Goal: Task Accomplishment & Management: Use online tool/utility

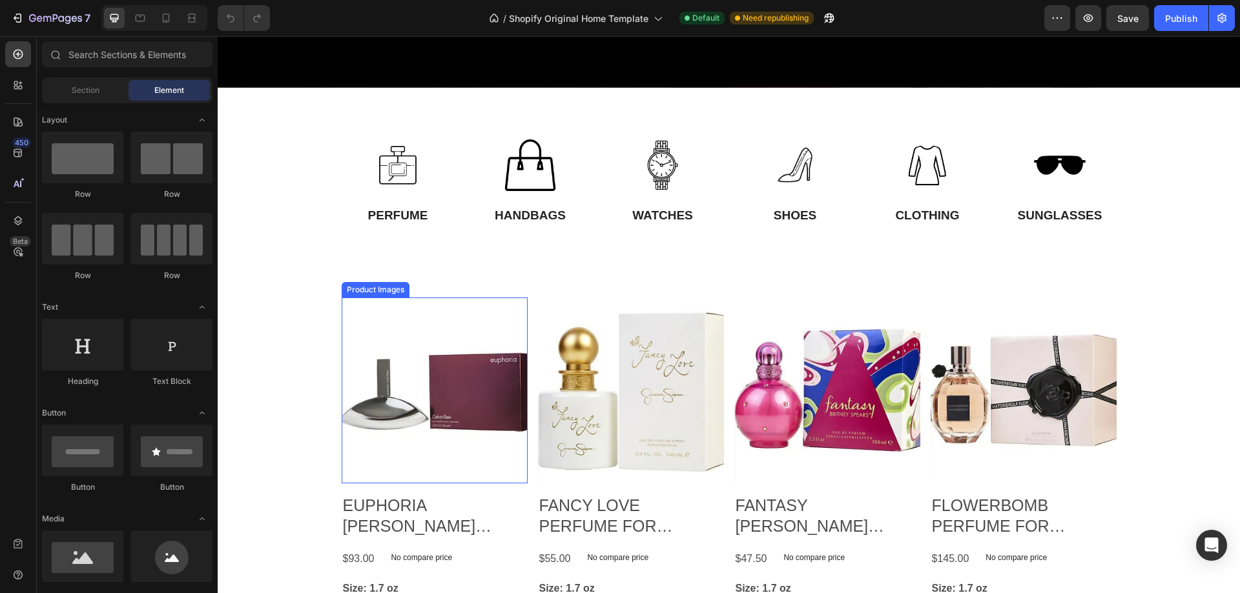
scroll to position [449, 0]
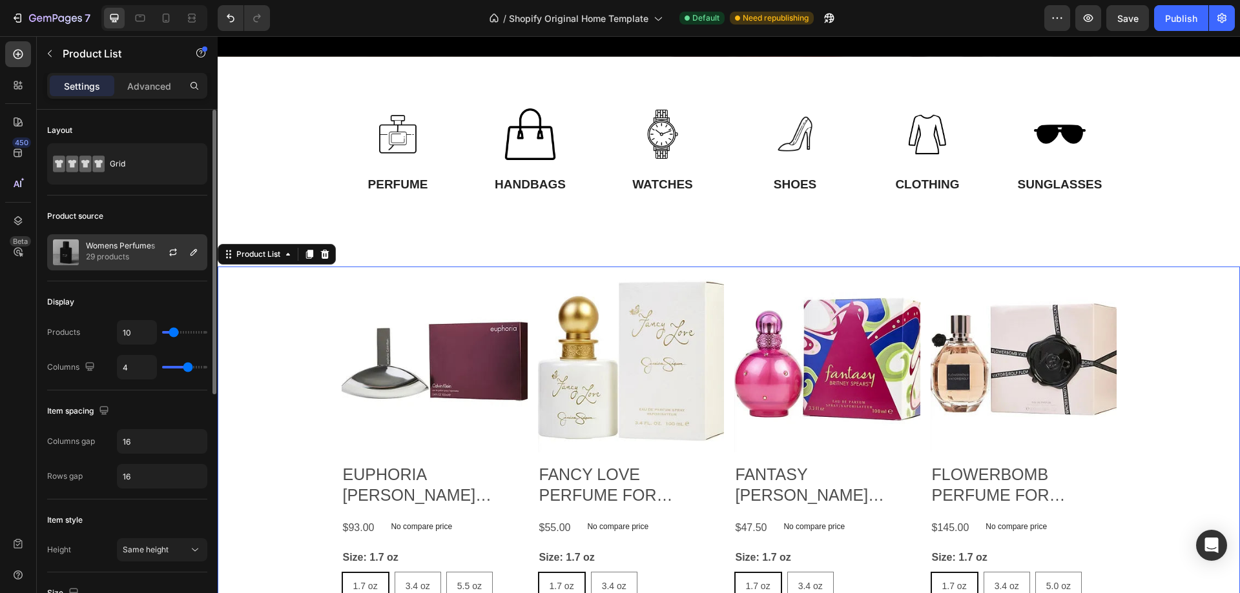
click at [125, 249] on p "Womens Perfumes" at bounding box center [120, 245] width 69 height 9
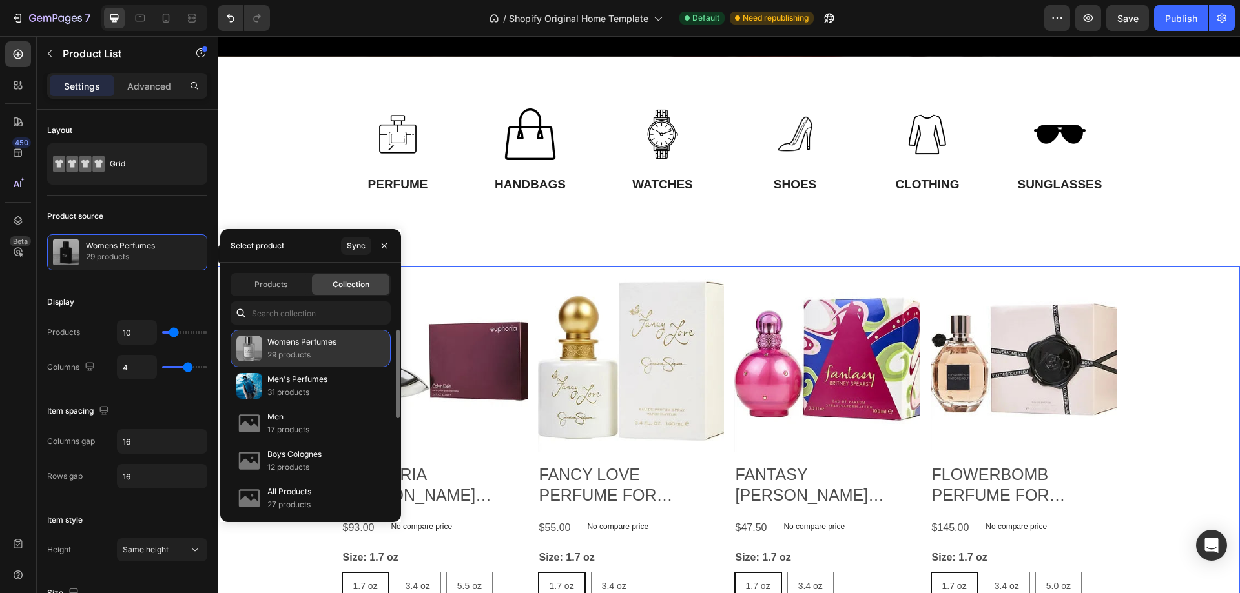
click at [282, 349] on p "29 products" at bounding box center [301, 355] width 69 height 13
click at [329, 352] on p "29 products" at bounding box center [301, 355] width 69 height 13
click at [287, 283] on span "Products" at bounding box center [270, 285] width 33 height 12
type input "4"
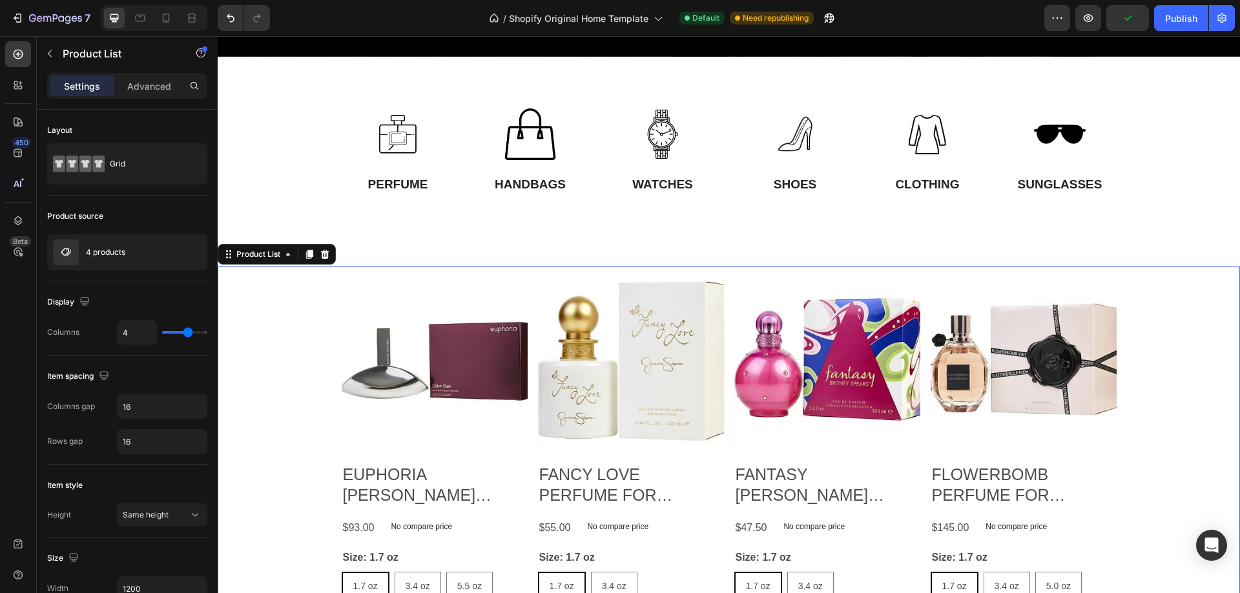
click at [1164, 379] on div "Product Images EUPHORIA CALVIN KLEIN PERFUME FOR WOMEN Product Title $93.00 Pro…" at bounding box center [729, 462] width 1022 height 390
click at [328, 252] on icon at bounding box center [325, 253] width 8 height 9
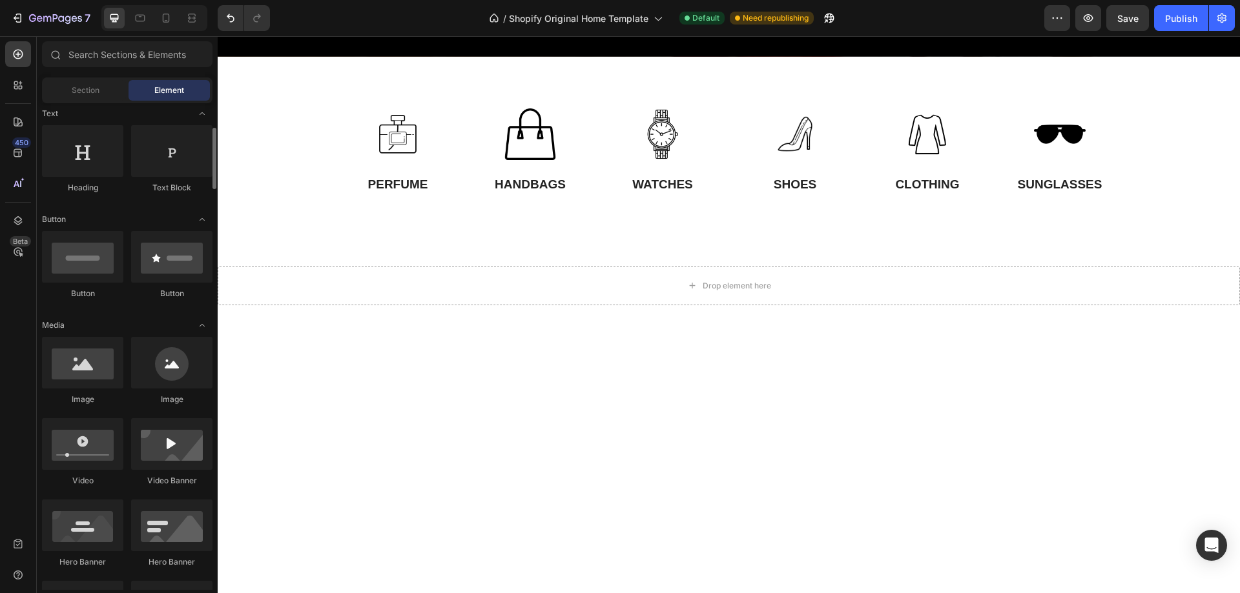
scroll to position [0, 0]
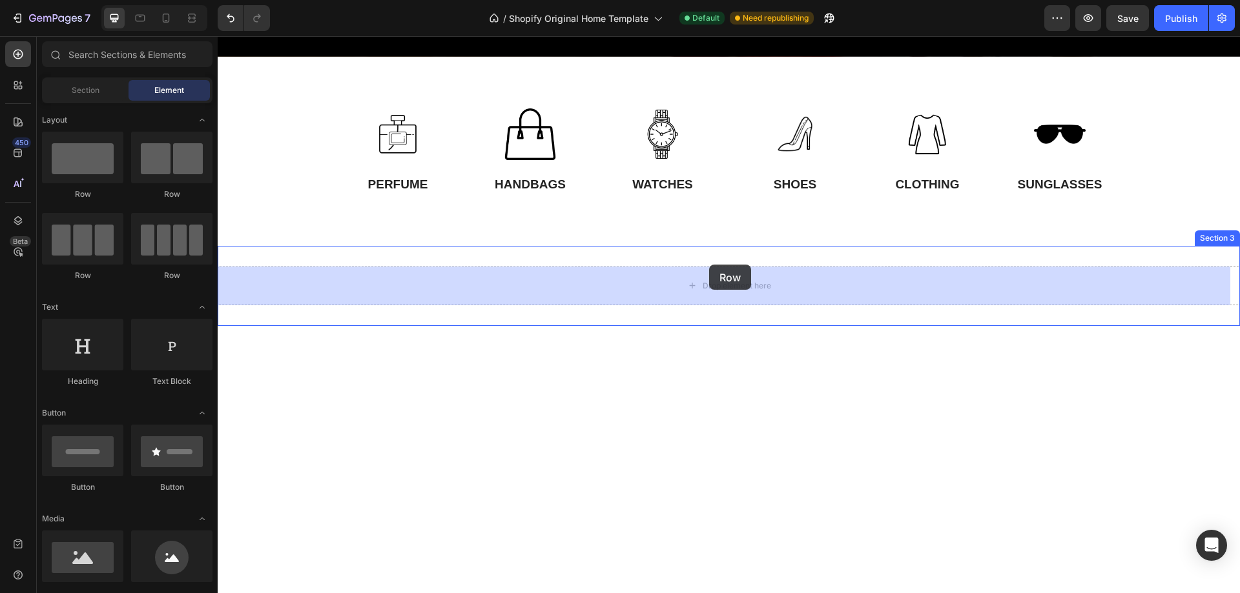
drag, startPoint x: 369, startPoint y: 204, endPoint x: 709, endPoint y: 265, distance: 345.6
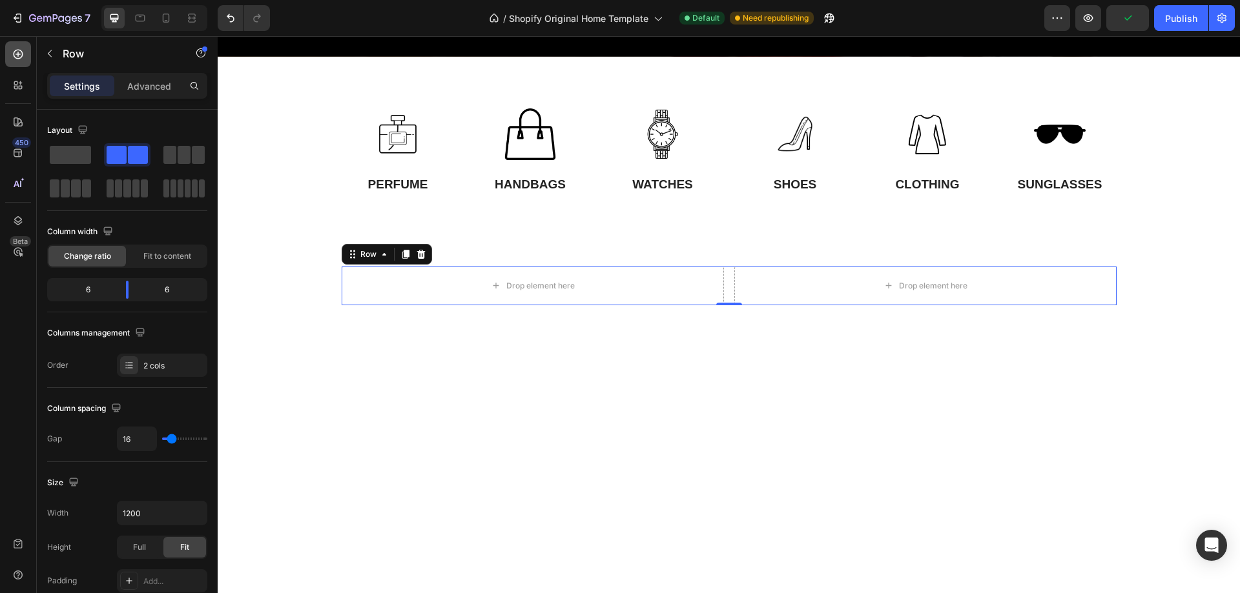
click at [19, 50] on icon at bounding box center [19, 55] width 10 height 10
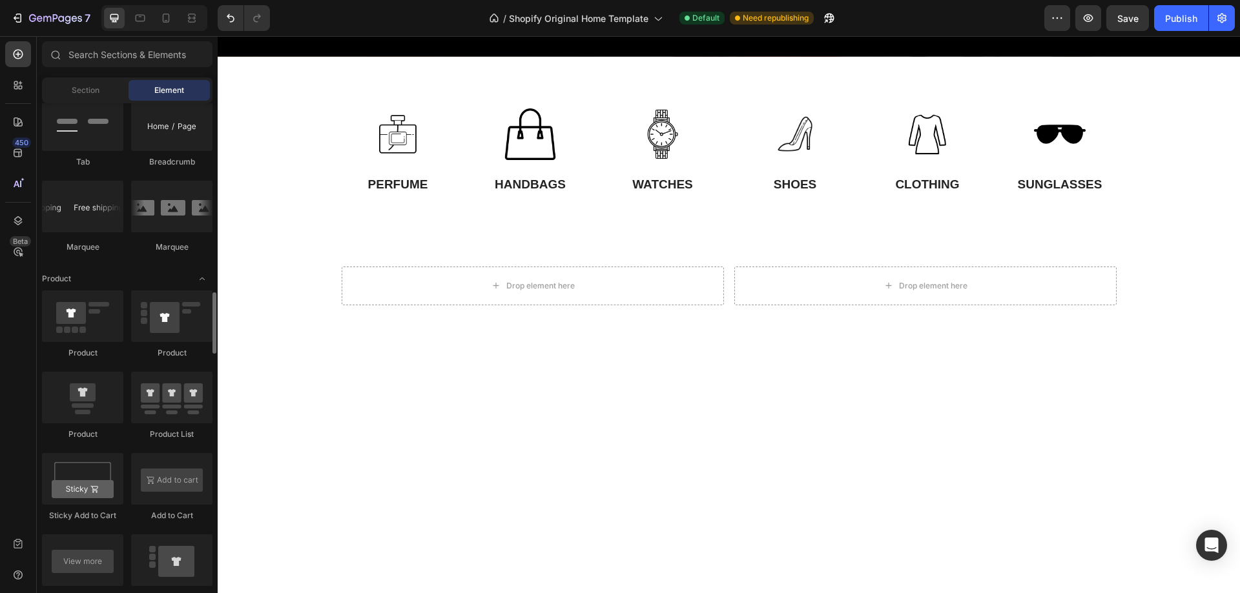
scroll to position [1549, 0]
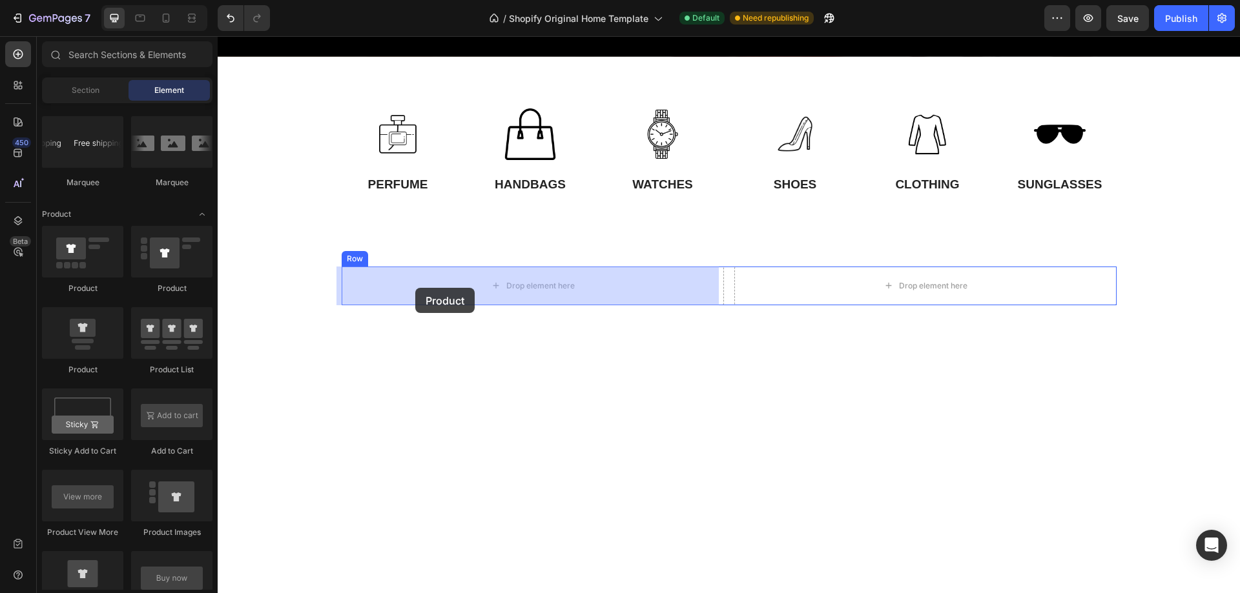
drag, startPoint x: 309, startPoint y: 386, endPoint x: 415, endPoint y: 288, distance: 144.8
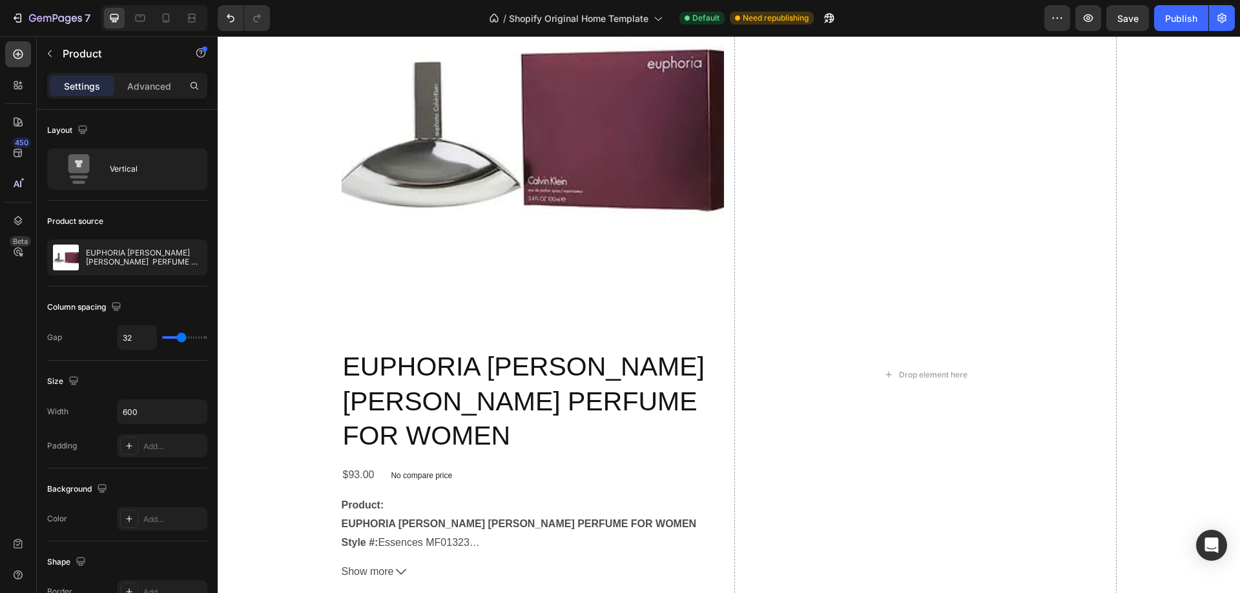
scroll to position [708, 0]
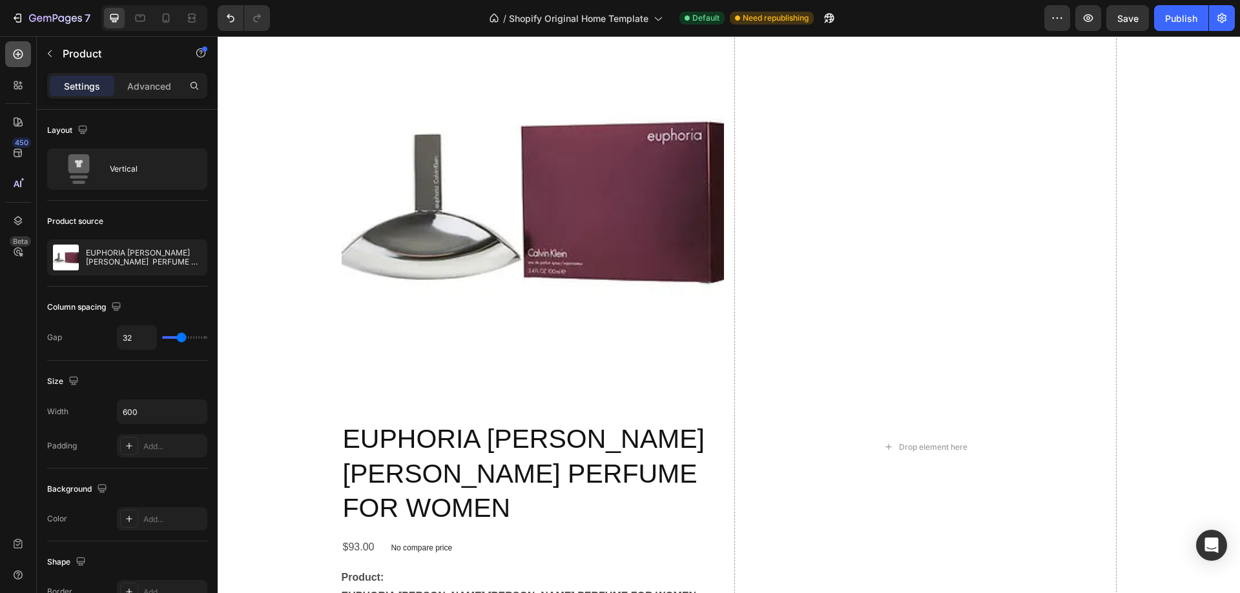
click at [15, 55] on icon at bounding box center [18, 54] width 13 height 13
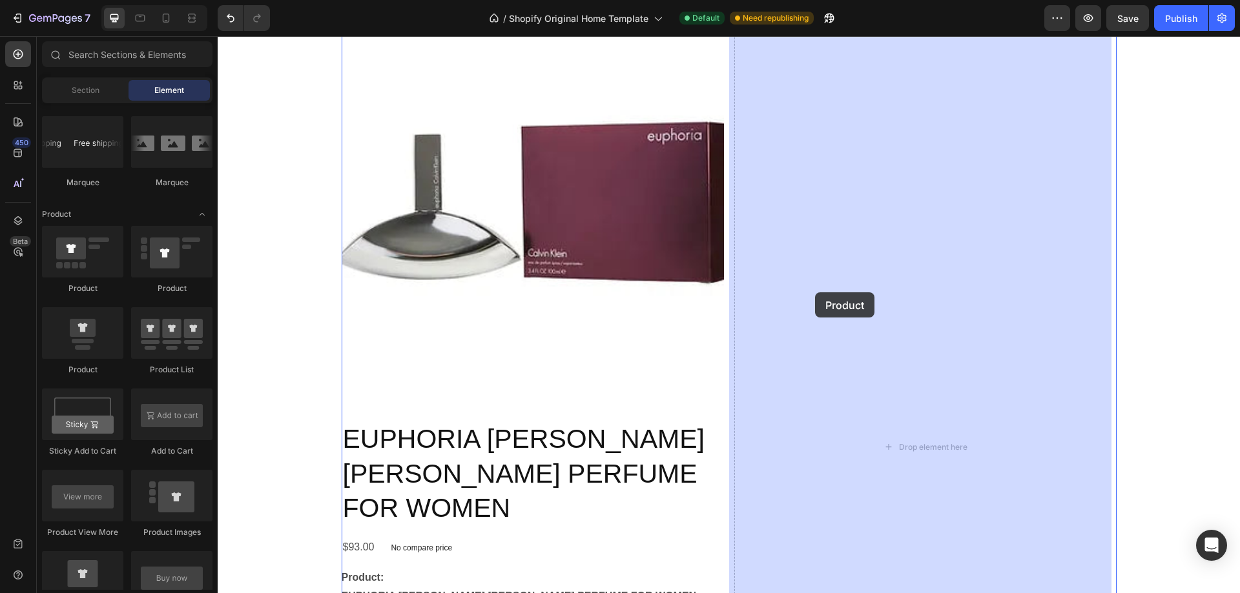
drag, startPoint x: 303, startPoint y: 373, endPoint x: 815, endPoint y: 292, distance: 517.5
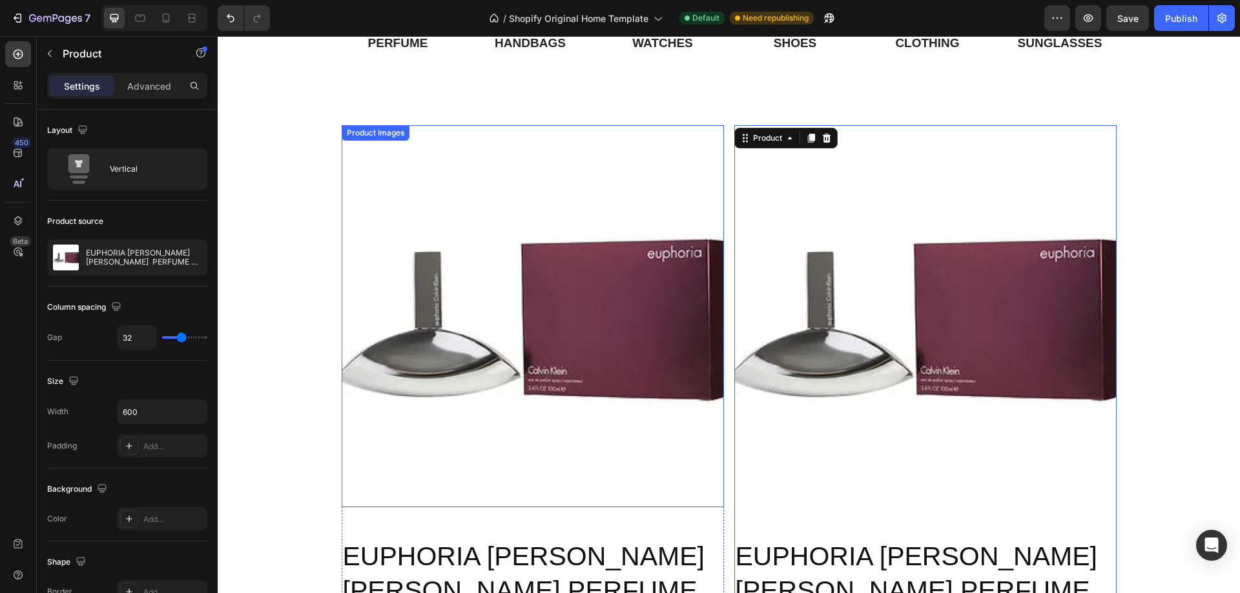
scroll to position [578, 0]
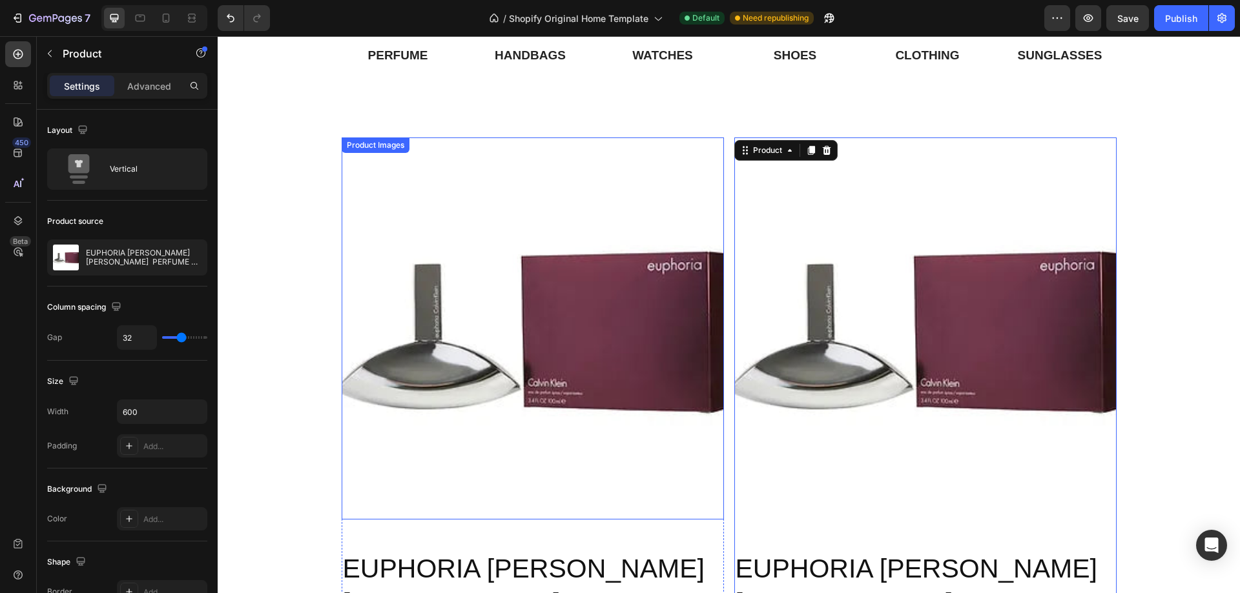
click at [511, 283] on img at bounding box center [533, 329] width 382 height 382
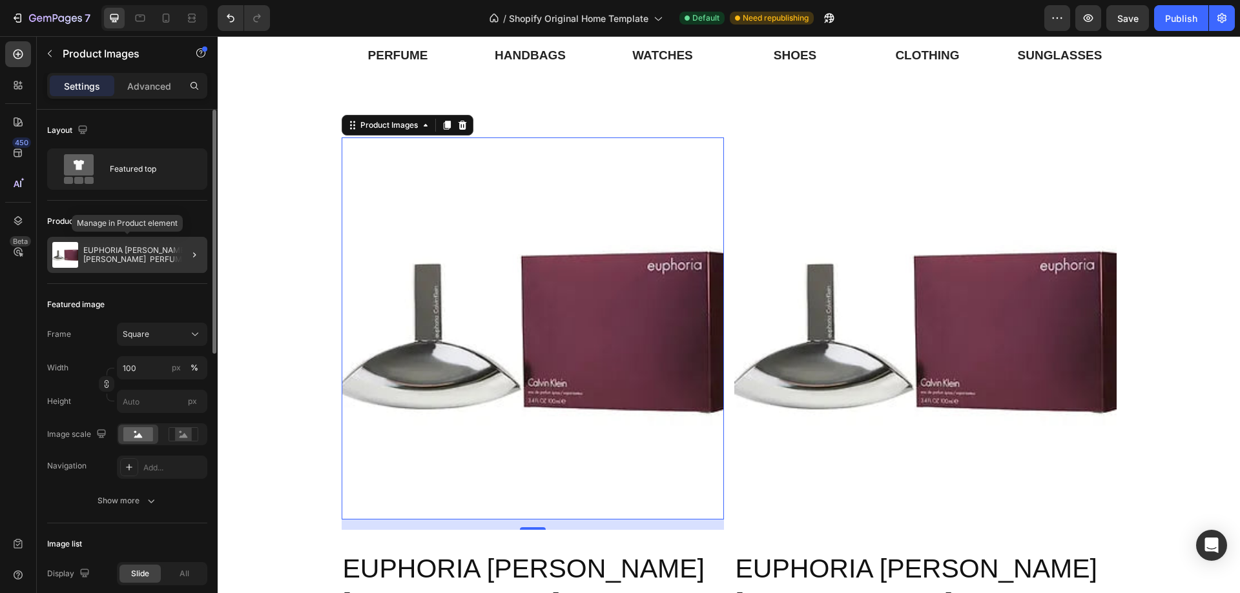
click at [159, 254] on p "EUPHORIA CALVIN KLEIN PERFUME FOR WOMEN" at bounding box center [142, 255] width 119 height 18
radio input "true"
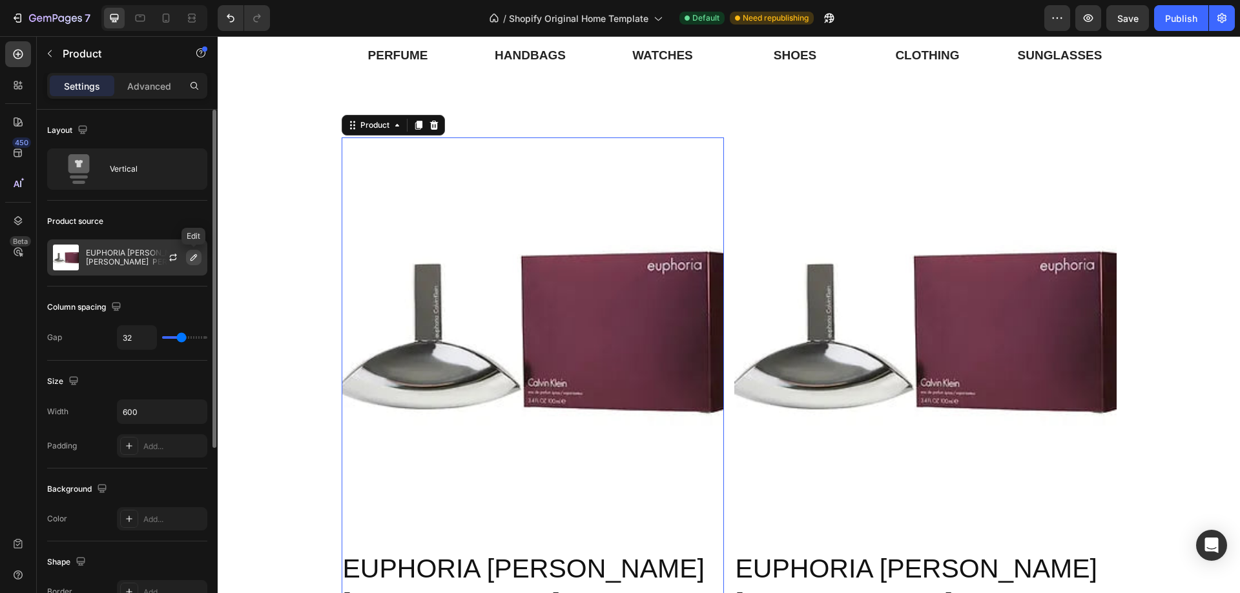
click at [191, 258] on icon "button" at bounding box center [193, 257] width 6 height 6
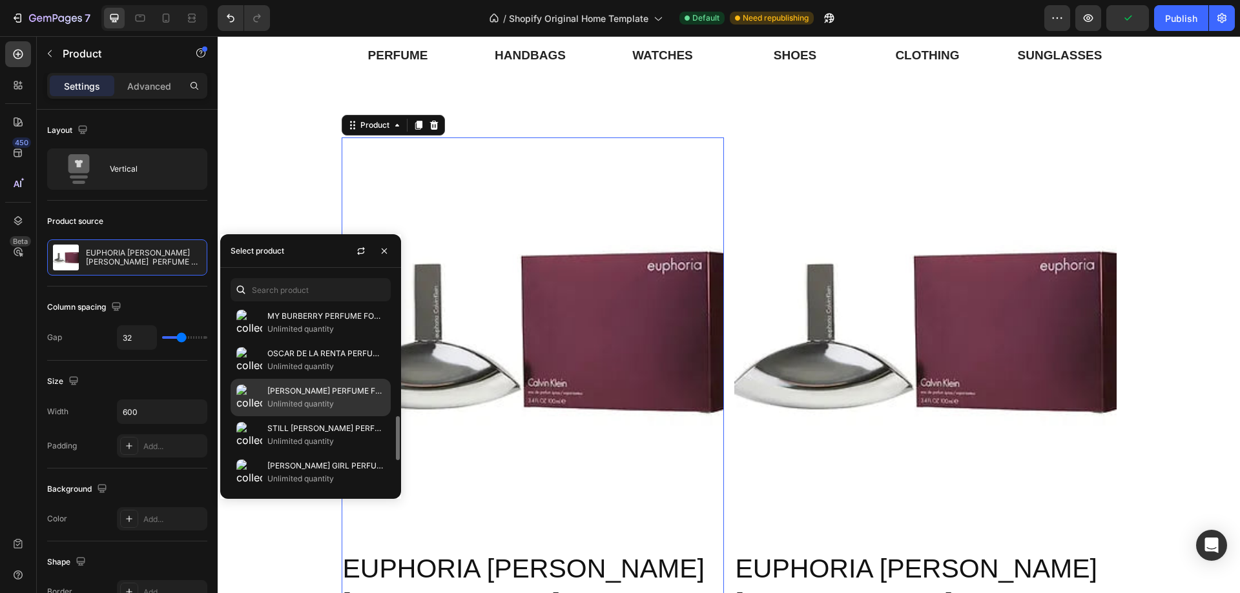
scroll to position [590, 0]
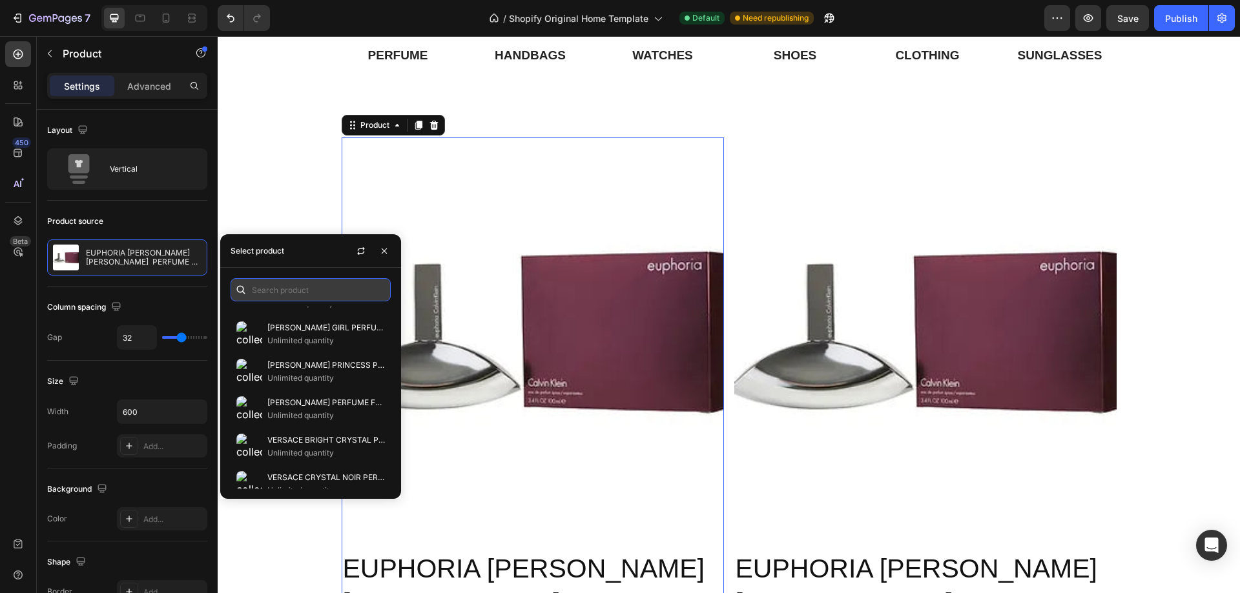
click at [284, 282] on input "text" at bounding box center [310, 289] width 160 height 23
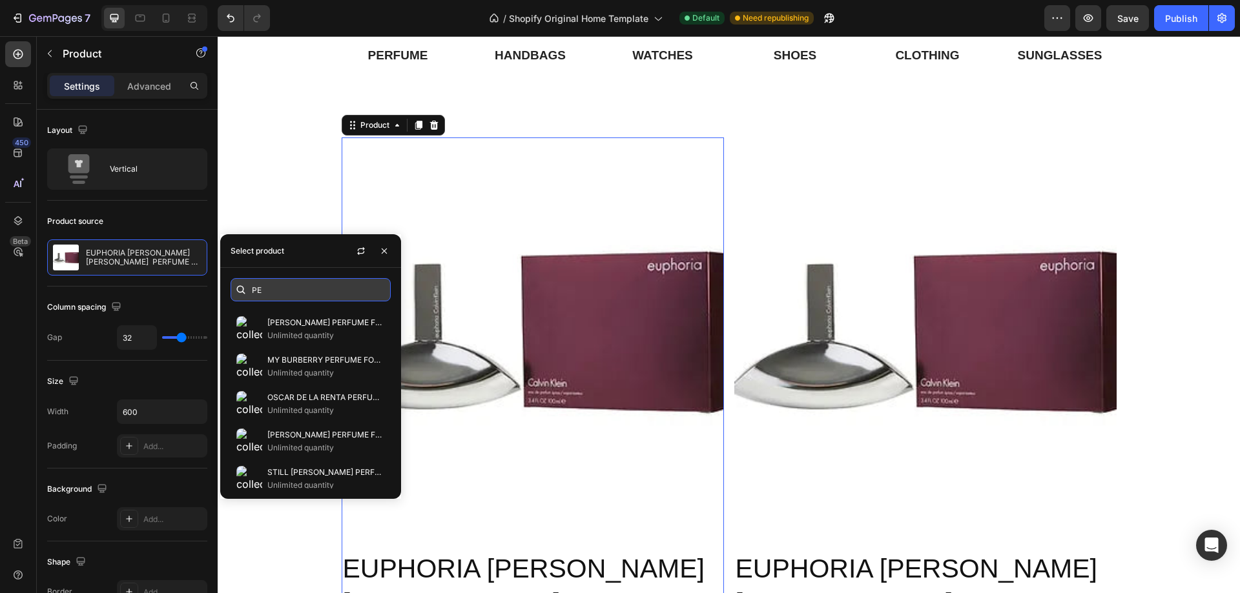
type input "PER"
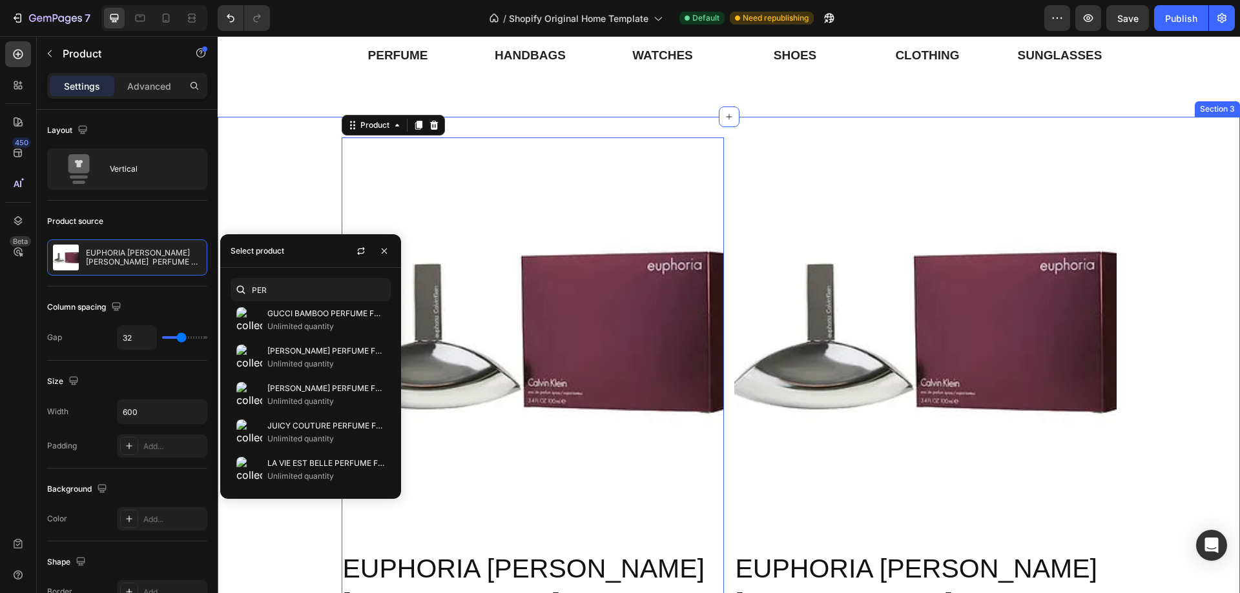
click at [269, 208] on div "Product Images EUPHORIA CALVIN KLEIN PERFUME FOR WOMEN Product Title $93.00 Pro…" at bounding box center [729, 577] width 1022 height 878
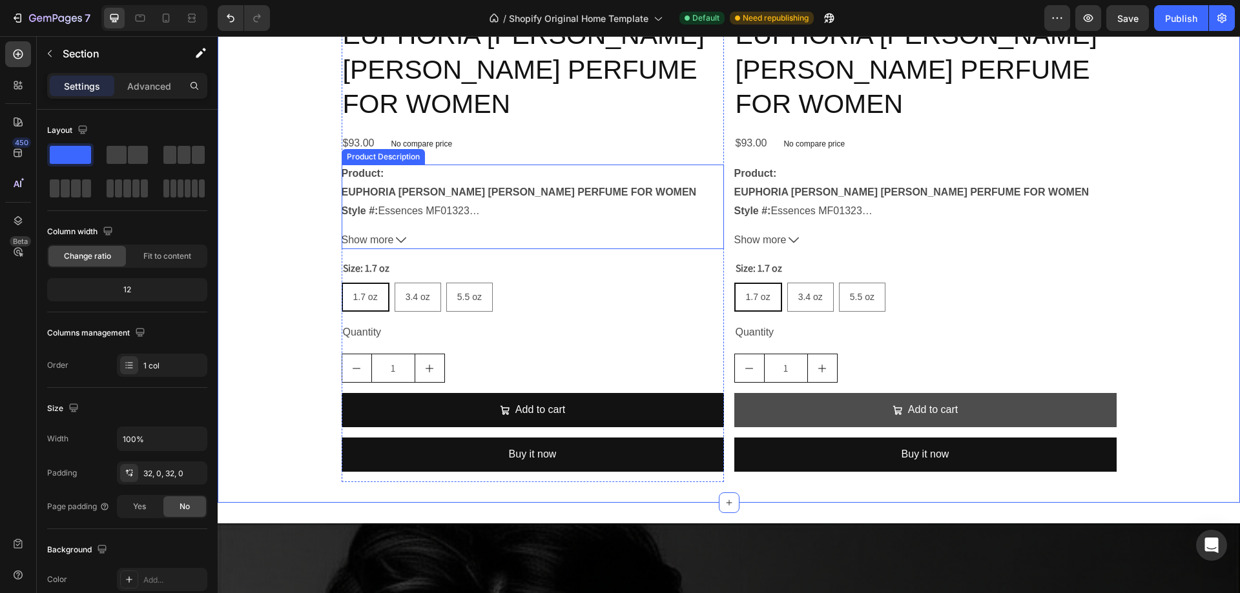
scroll to position [1095, 0]
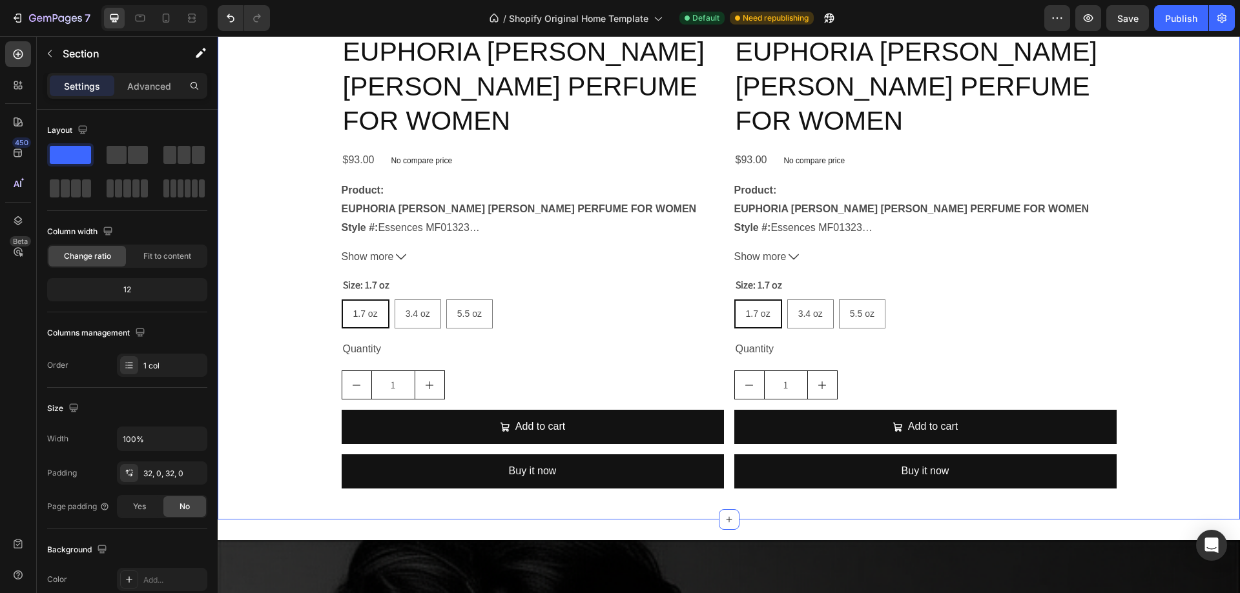
click at [1139, 291] on div "Product Images EUPHORIA CALVIN KLEIN PERFUME FOR WOMEN Product Title $93.00 Pro…" at bounding box center [729, 59] width 1022 height 878
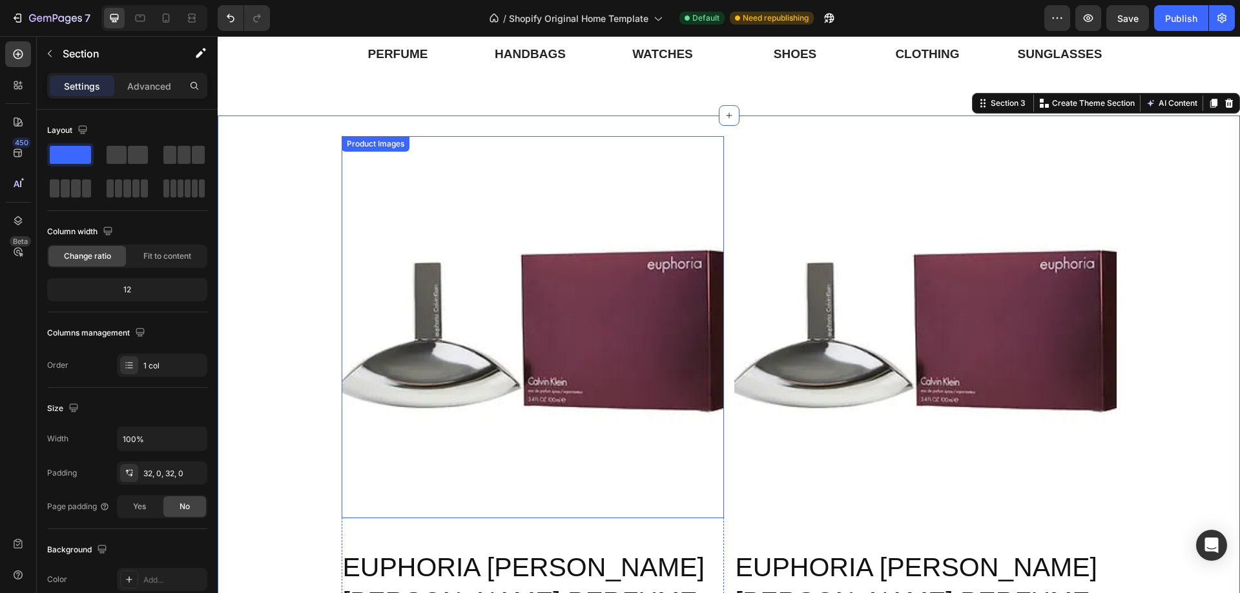
scroll to position [578, 0]
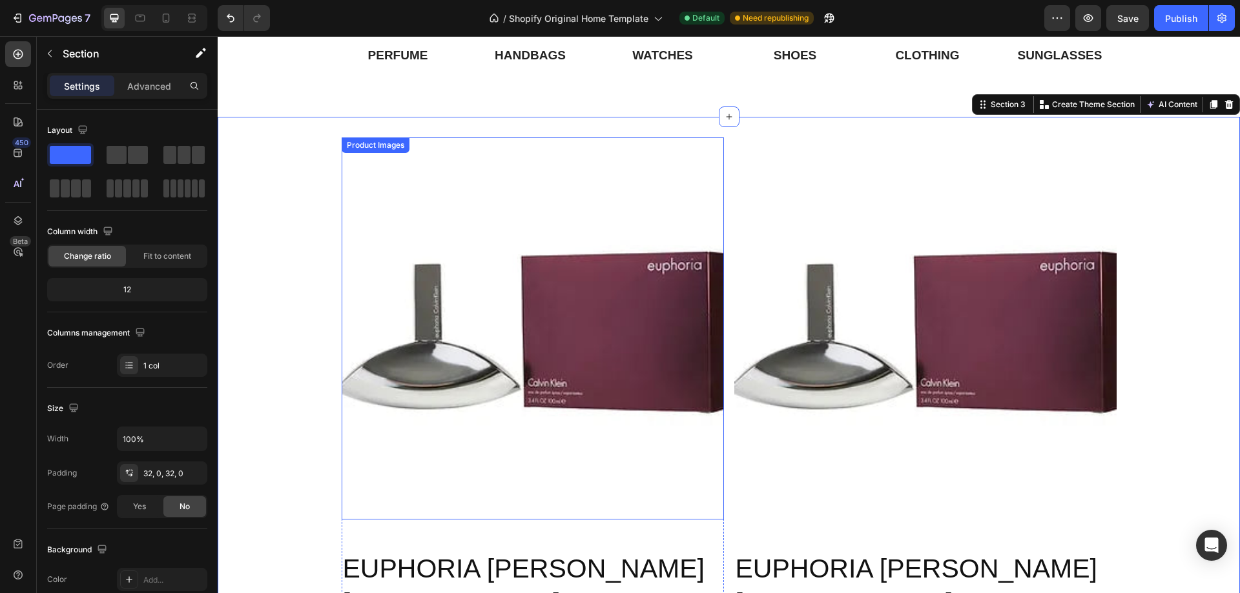
click at [391, 221] on img at bounding box center [533, 329] width 382 height 382
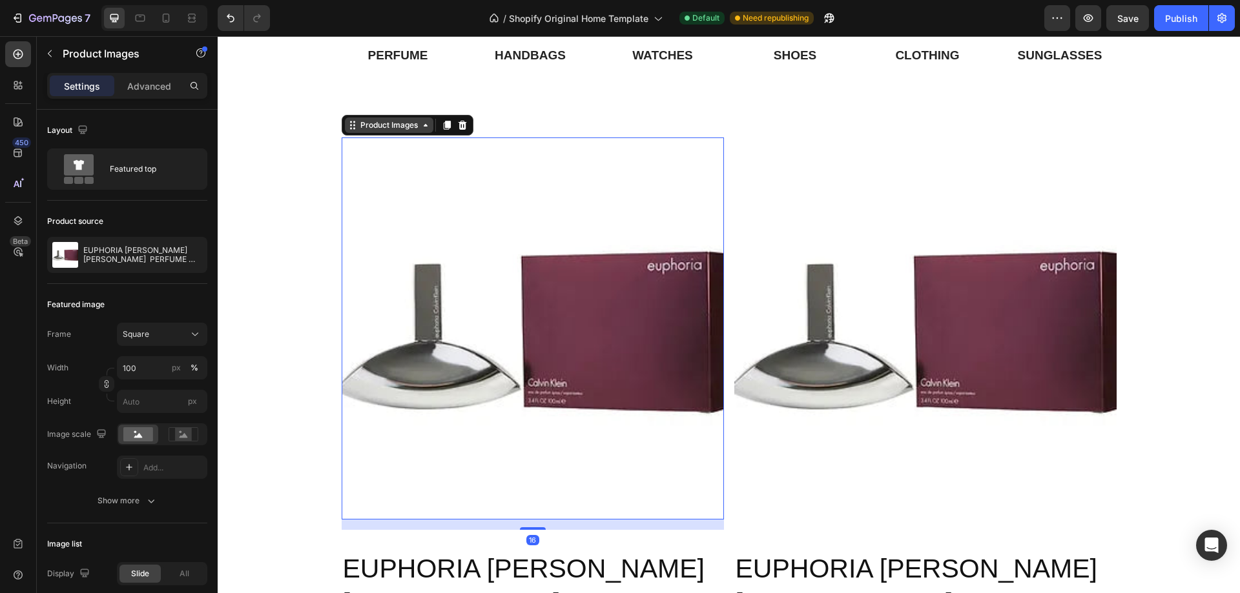
click at [369, 123] on div "Product Images" at bounding box center [389, 125] width 63 height 12
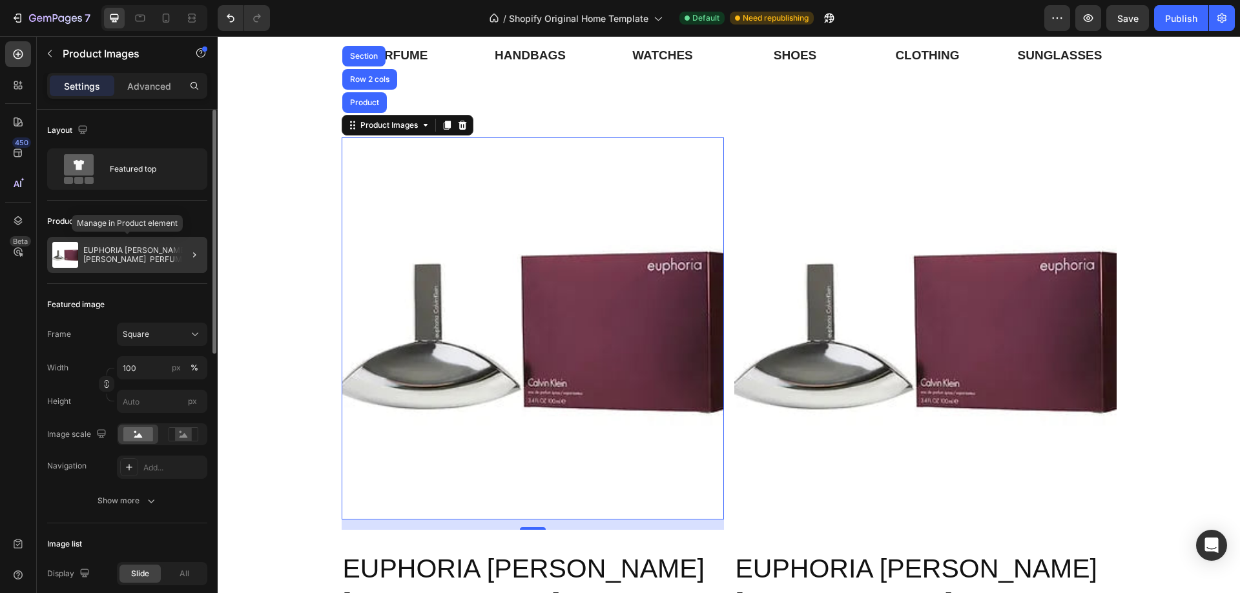
click at [125, 247] on p "EUPHORIA CALVIN KLEIN PERFUME FOR WOMEN" at bounding box center [142, 255] width 119 height 18
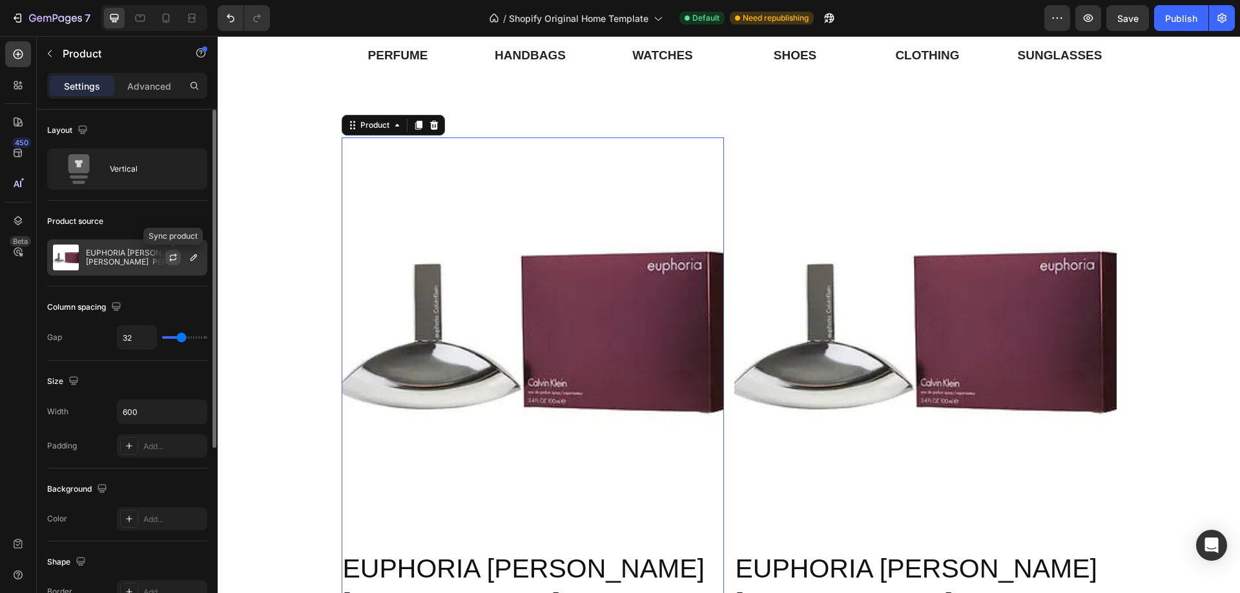
click at [171, 258] on icon "button" at bounding box center [173, 257] width 10 height 10
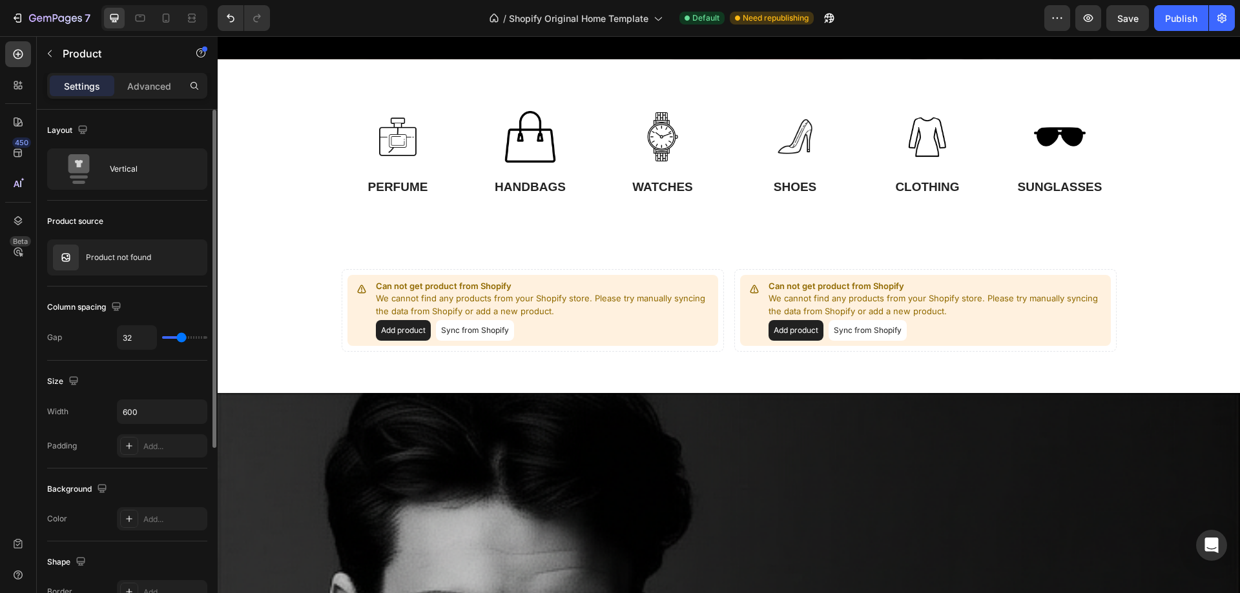
scroll to position [452, 0]
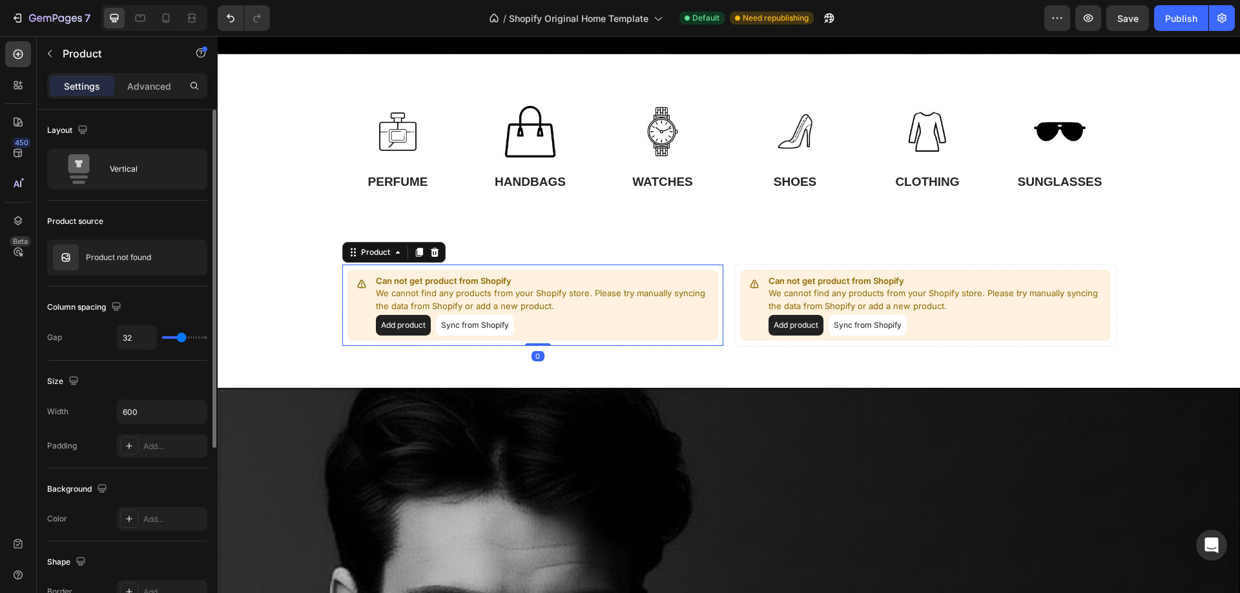
click at [407, 327] on button "Add product" at bounding box center [403, 325] width 55 height 21
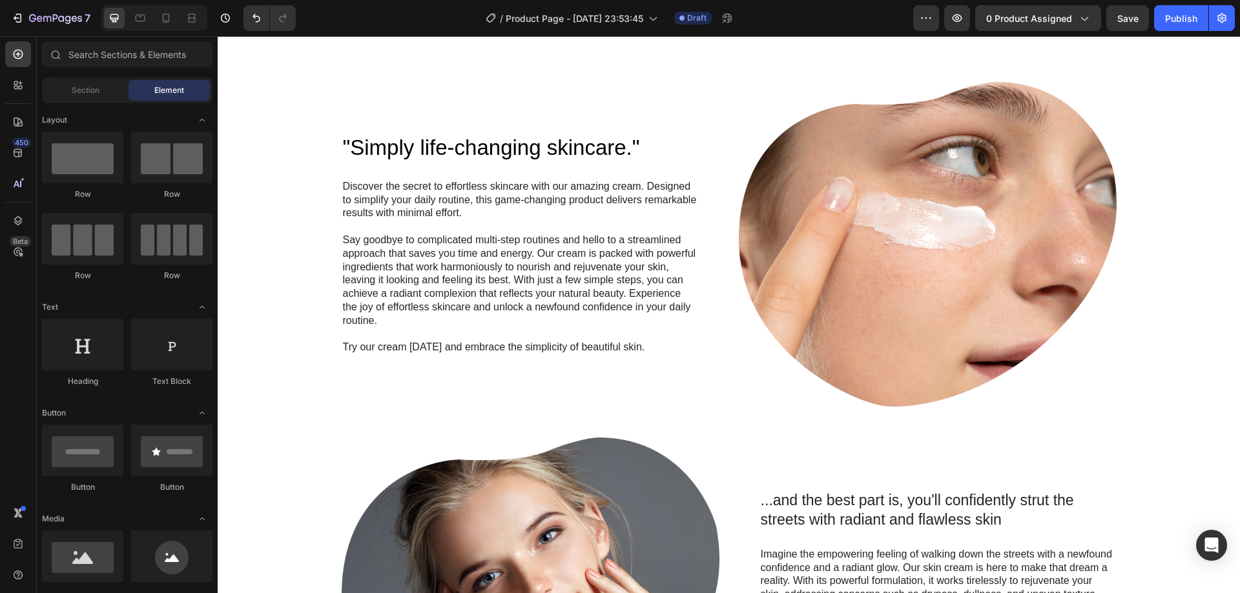
scroll to position [775, 0]
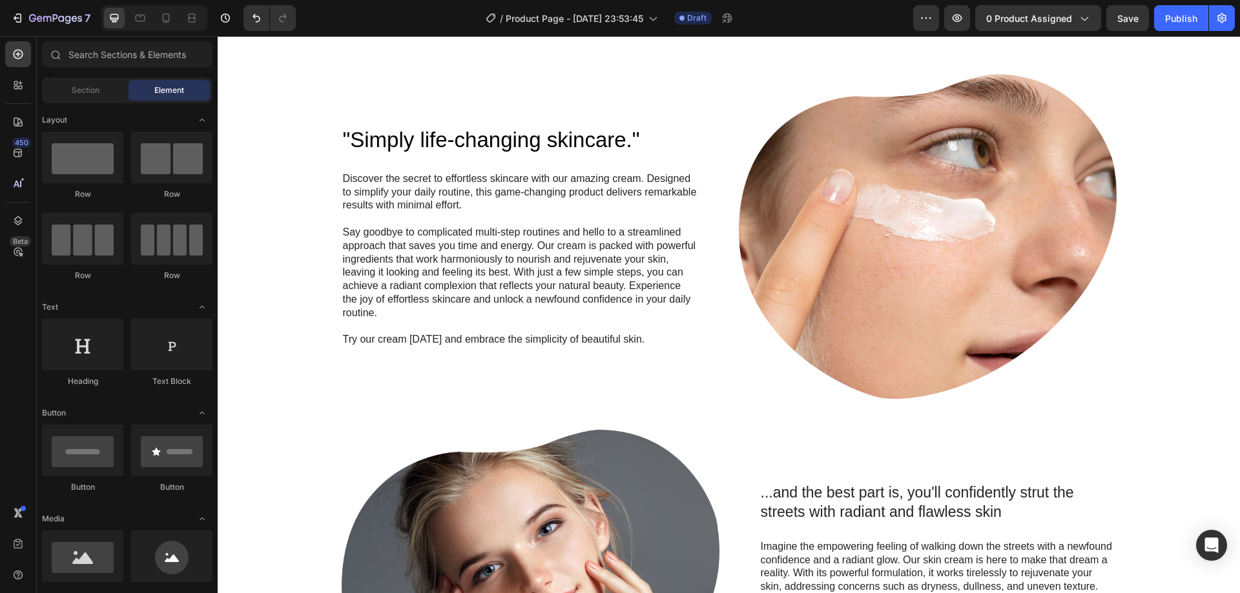
click at [292, 214] on div ""Simply life-changing skincare." Heading Discover the secret to effortless skin…" at bounding box center [728, 414] width 996 height 680
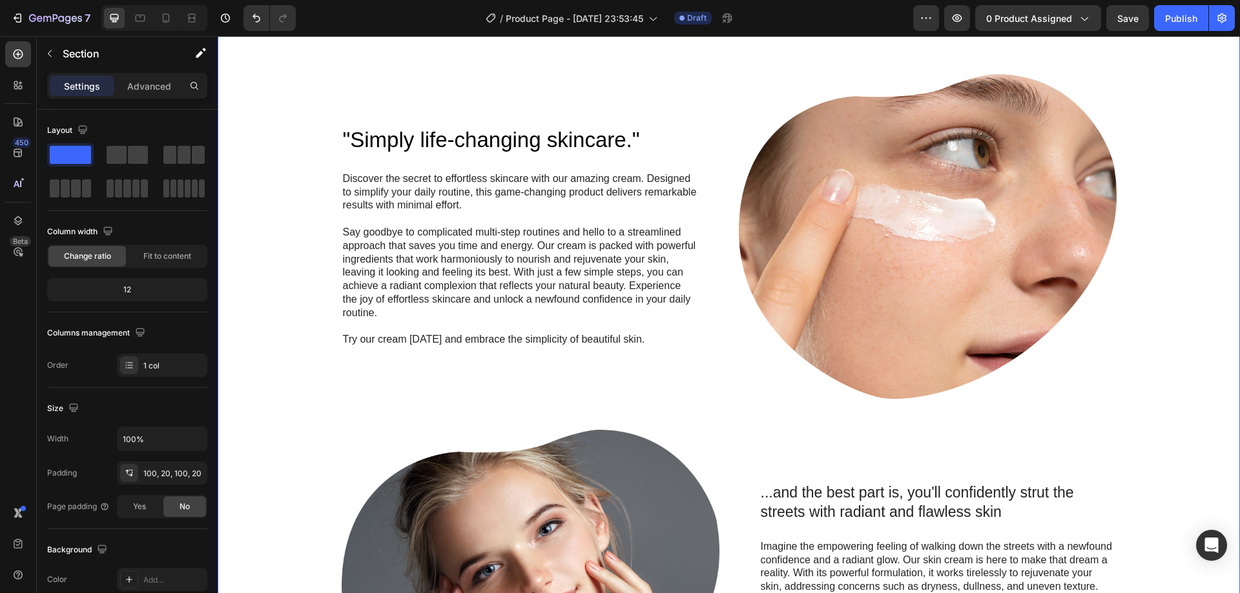
click at [1223, 28] on icon at bounding box center [1228, 22] width 10 height 10
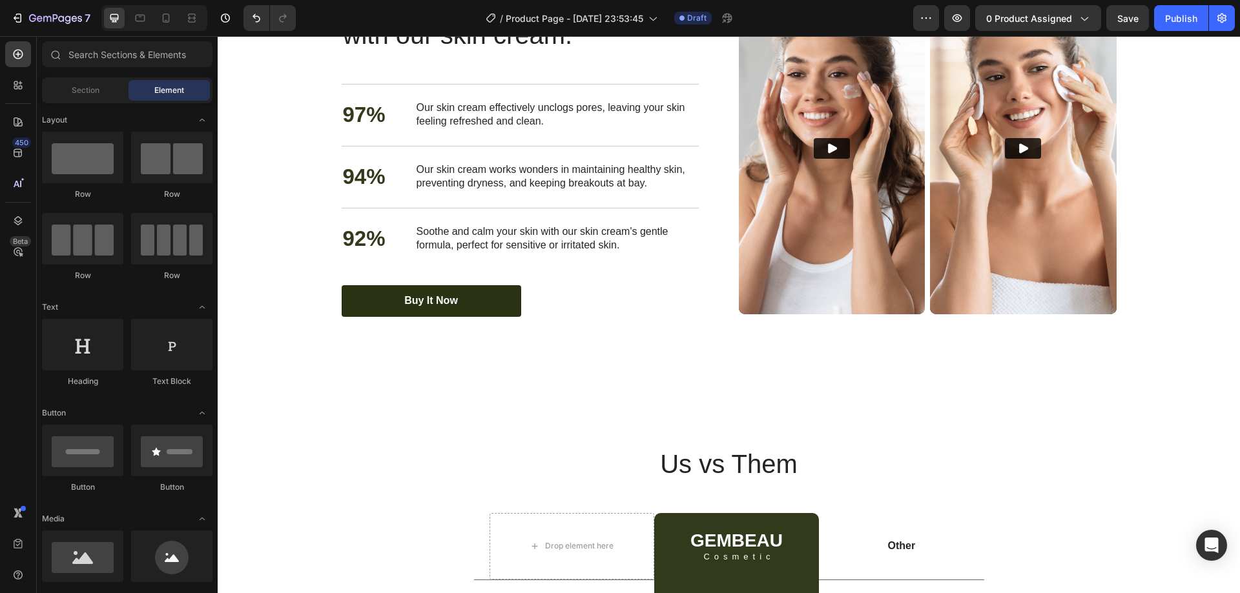
scroll to position [1341, 0]
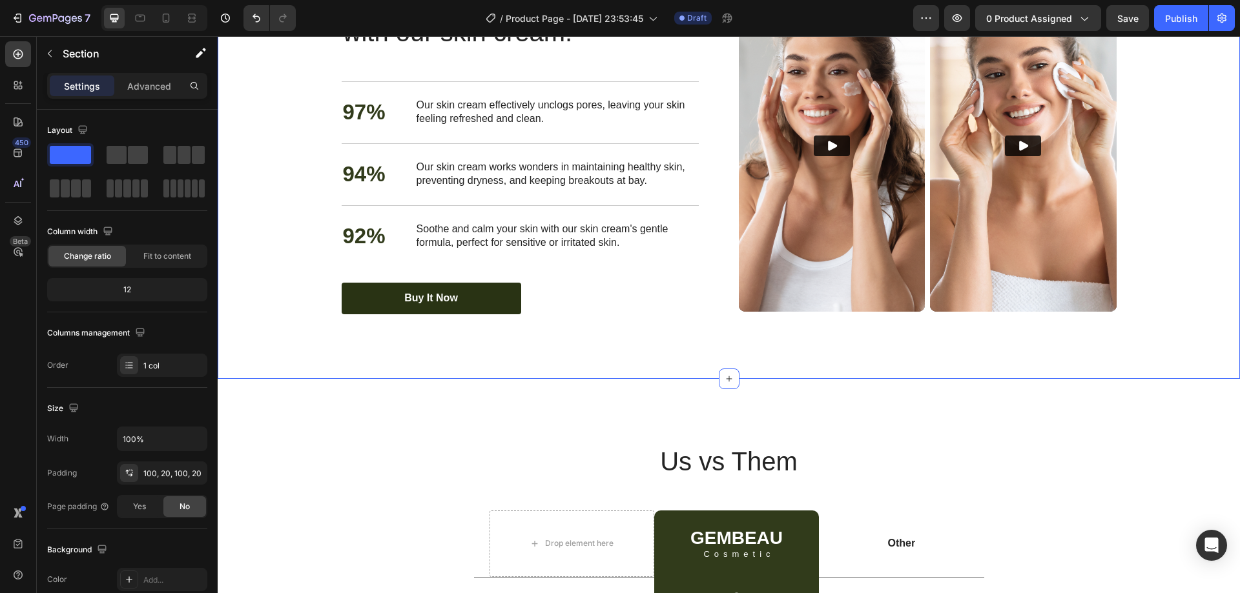
click at [1190, 233] on div "Nourish, hydrate, and soften with our skin cream. Heading Nourish, hydrate, and…" at bounding box center [728, 148] width 996 height 334
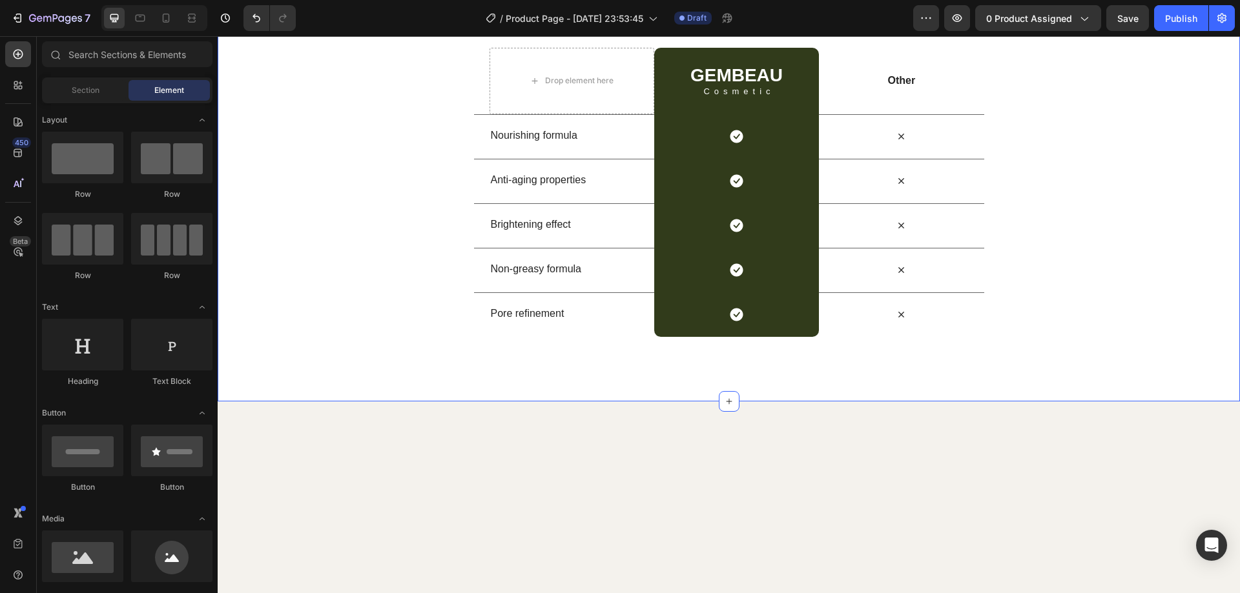
click at [1116, 180] on div "Us vs Them Heading Row Drop element here GEMBEAU Heading Cosmetic Text Block Ro…" at bounding box center [729, 159] width 1022 height 356
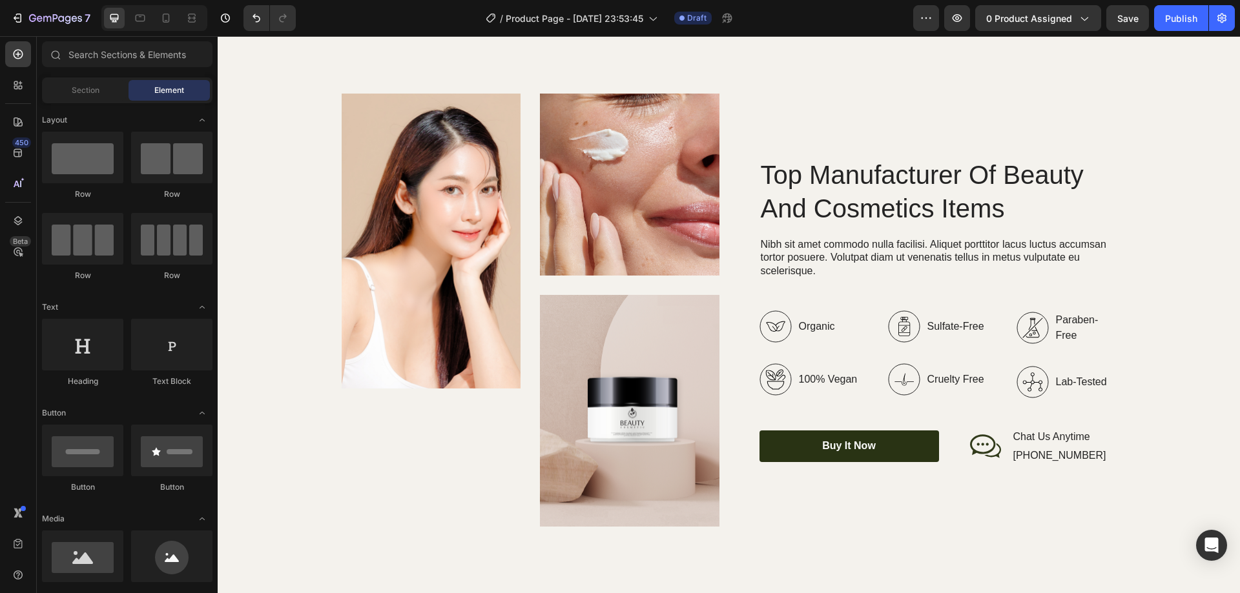
scroll to position [568, 0]
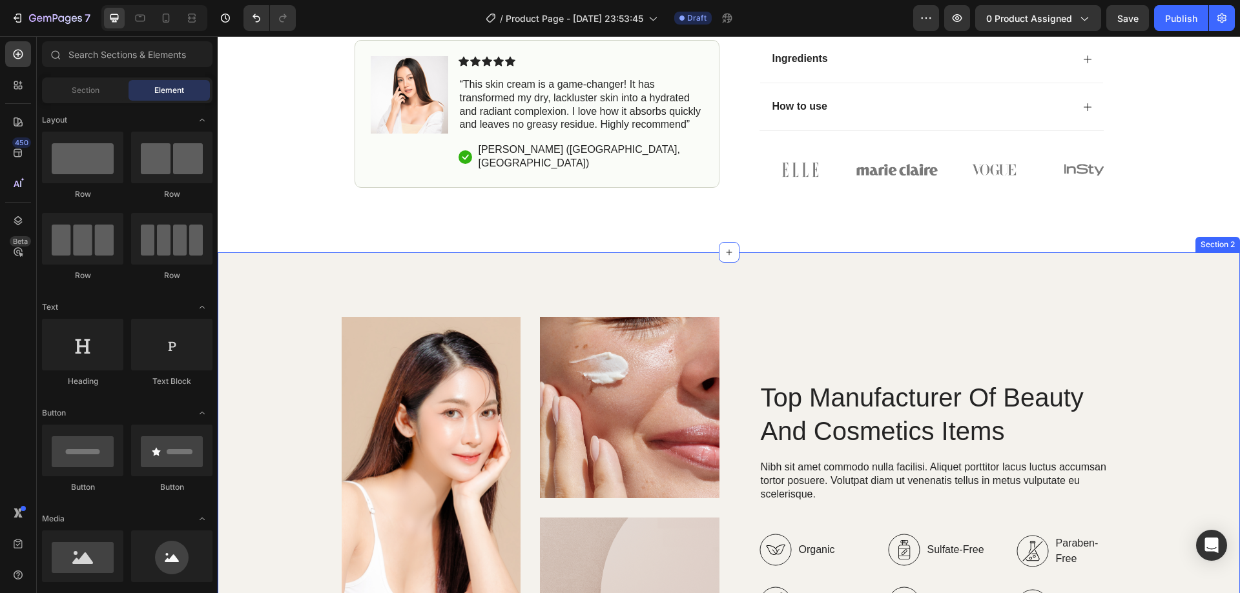
click at [1047, 281] on div "Image Image Image Row Top Manufacturer Of Beauty And Cosmetics Items Heading Ni…" at bounding box center [729, 533] width 1022 height 562
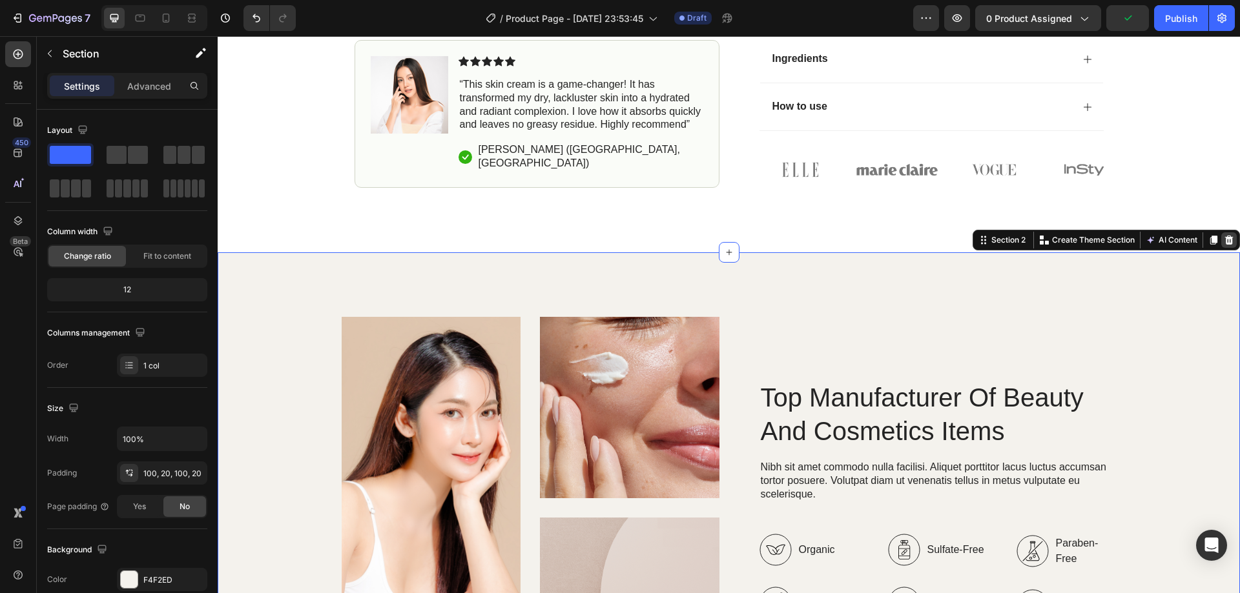
click at [1223, 241] on icon at bounding box center [1228, 240] width 10 height 10
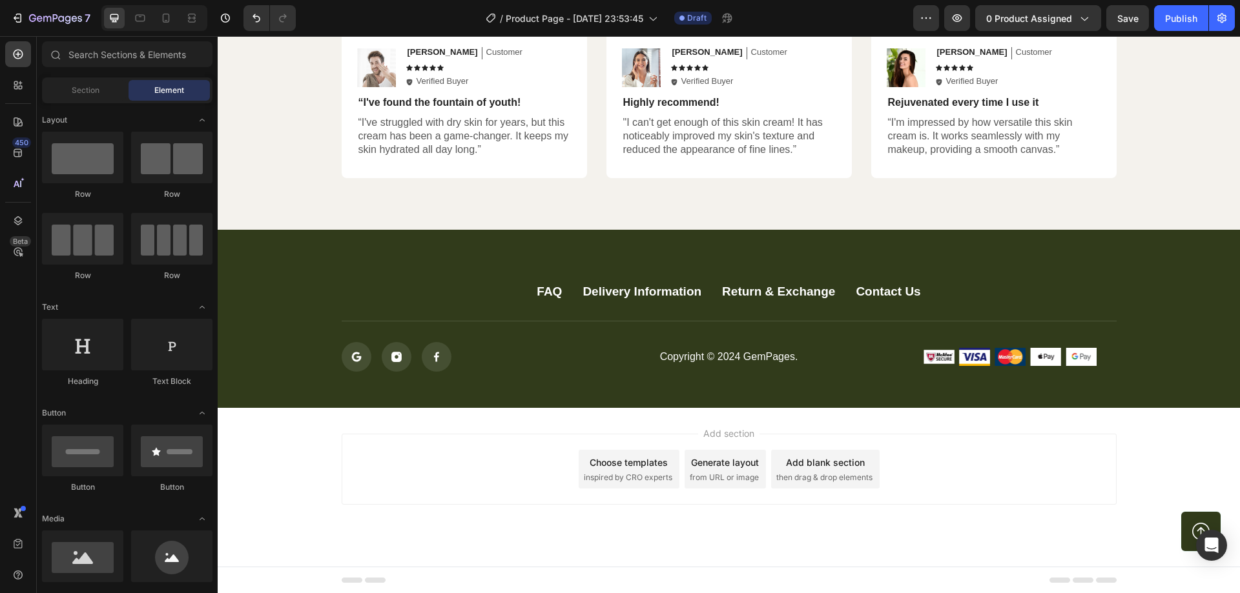
scroll to position [1103, 0]
click at [1119, 17] on span "Save" at bounding box center [1127, 18] width 21 height 11
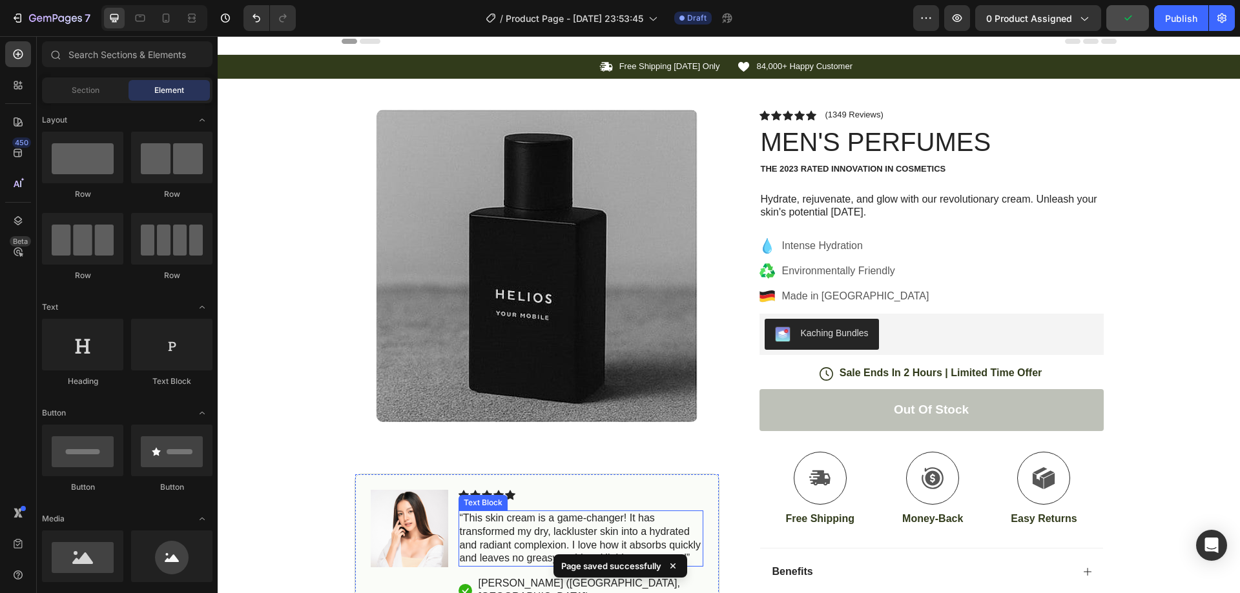
scroll to position [0, 0]
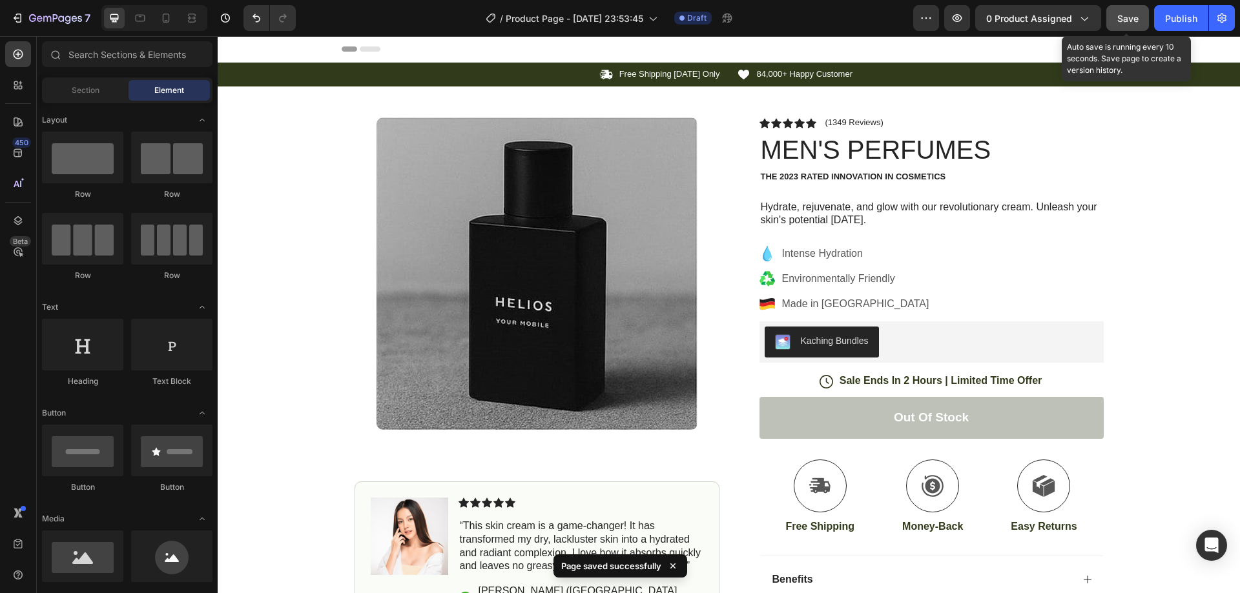
click at [1116, 14] on button "Save" at bounding box center [1127, 18] width 43 height 26
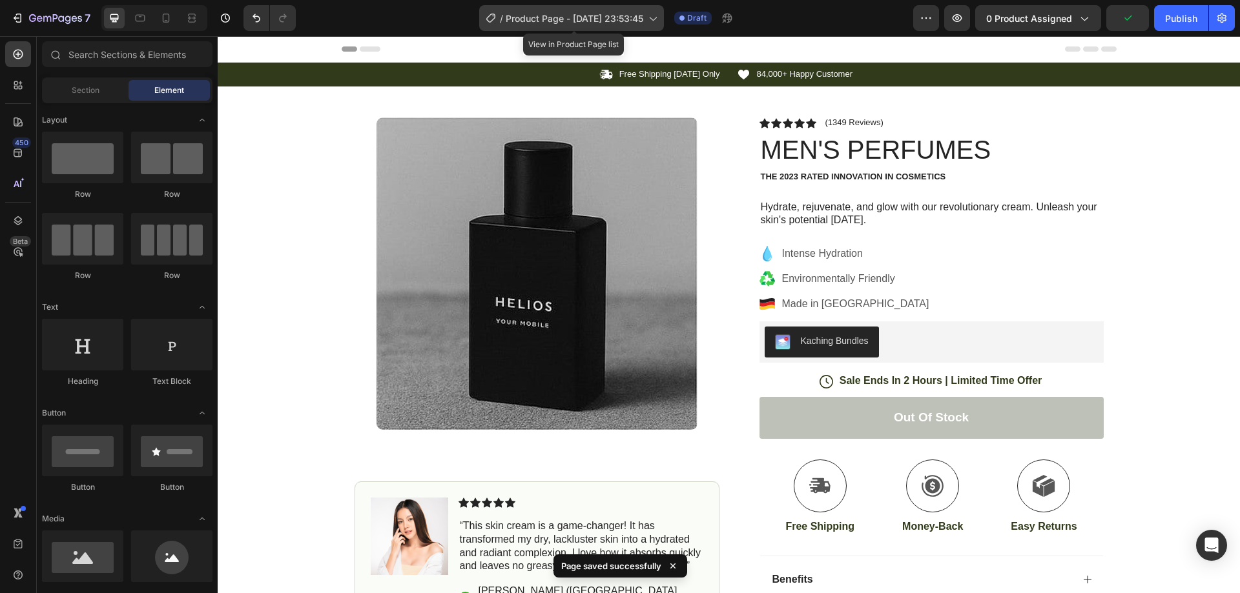
click at [655, 16] on icon at bounding box center [652, 18] width 13 height 13
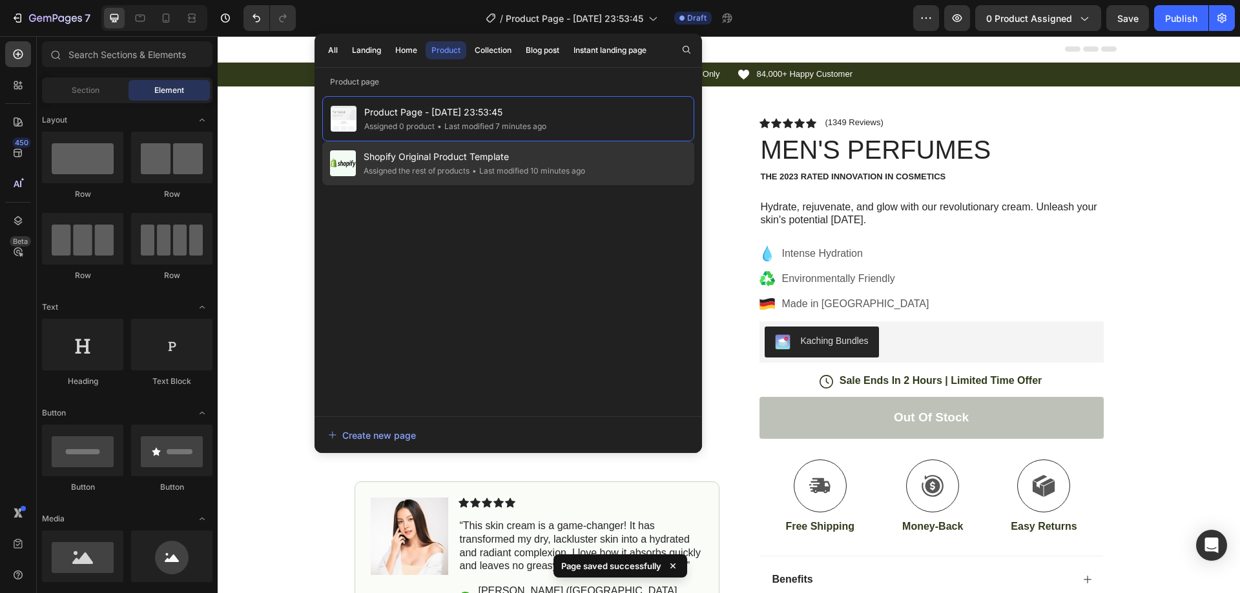
click at [471, 165] on div "• Last modified 10 minutes ago" at bounding box center [527, 171] width 116 height 13
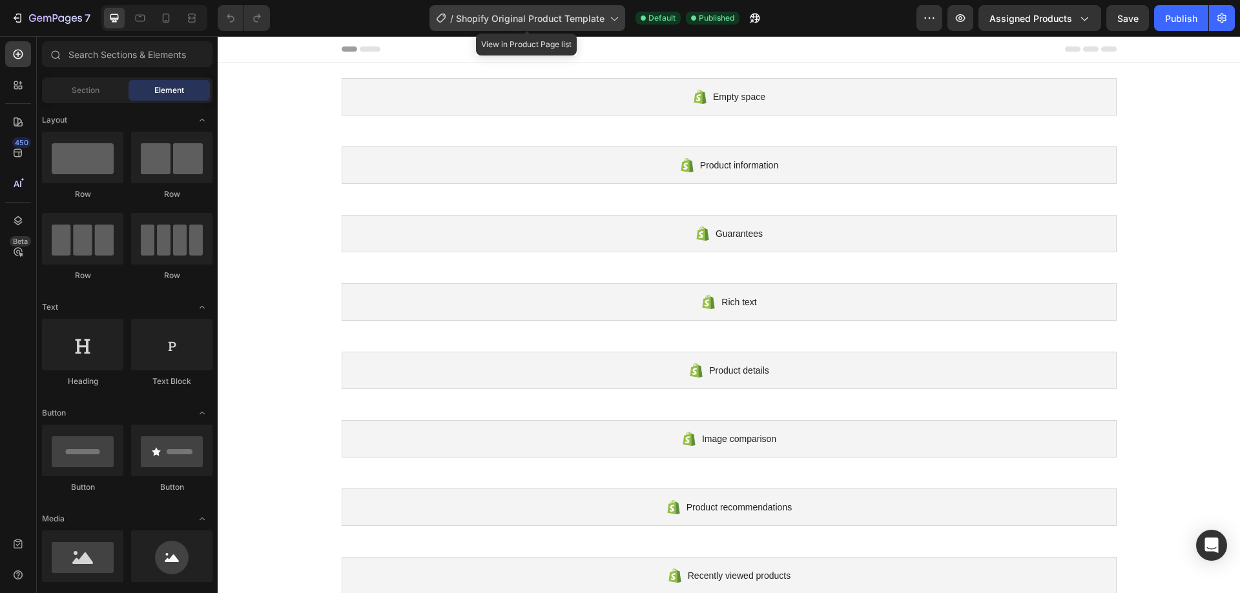
click at [612, 21] on icon at bounding box center [613, 18] width 13 height 13
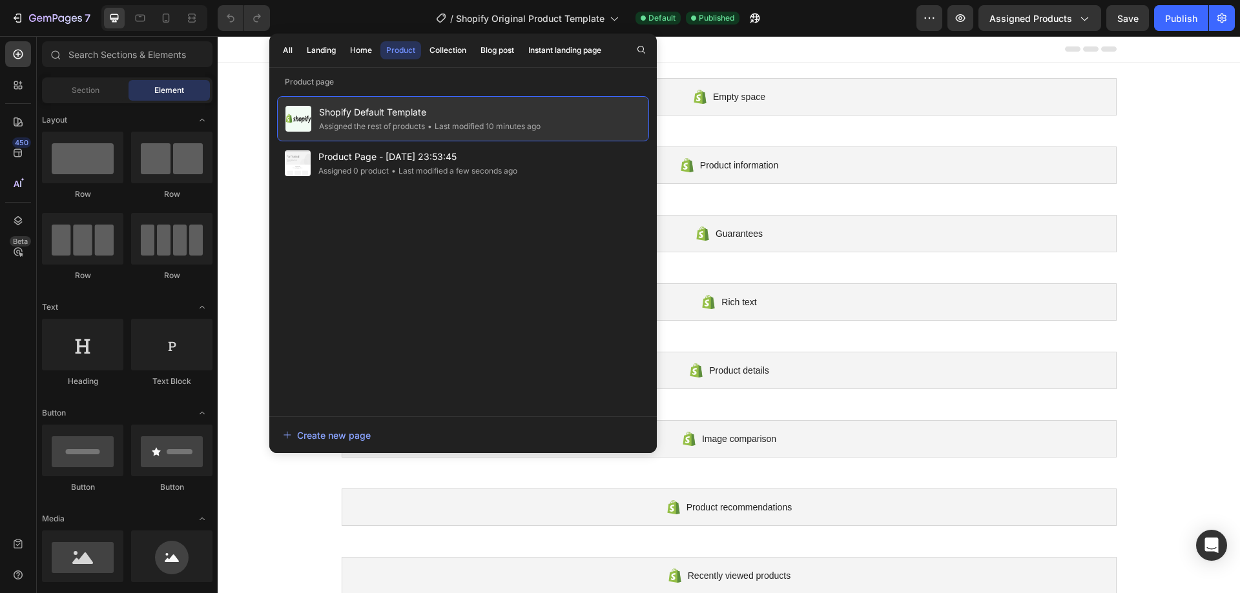
click at [369, 112] on span "Shopify Default Template" at bounding box center [429, 112] width 221 height 15
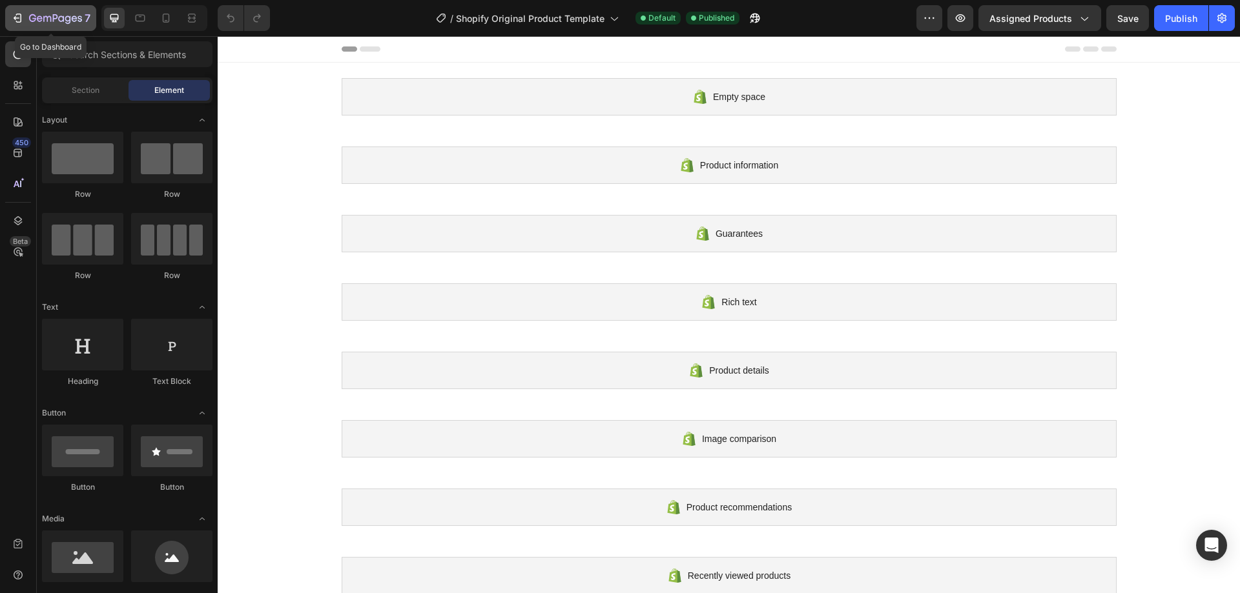
click at [16, 17] on icon "button" at bounding box center [17, 18] width 13 height 13
click at [1079, 17] on icon "button" at bounding box center [1083, 18] width 13 height 13
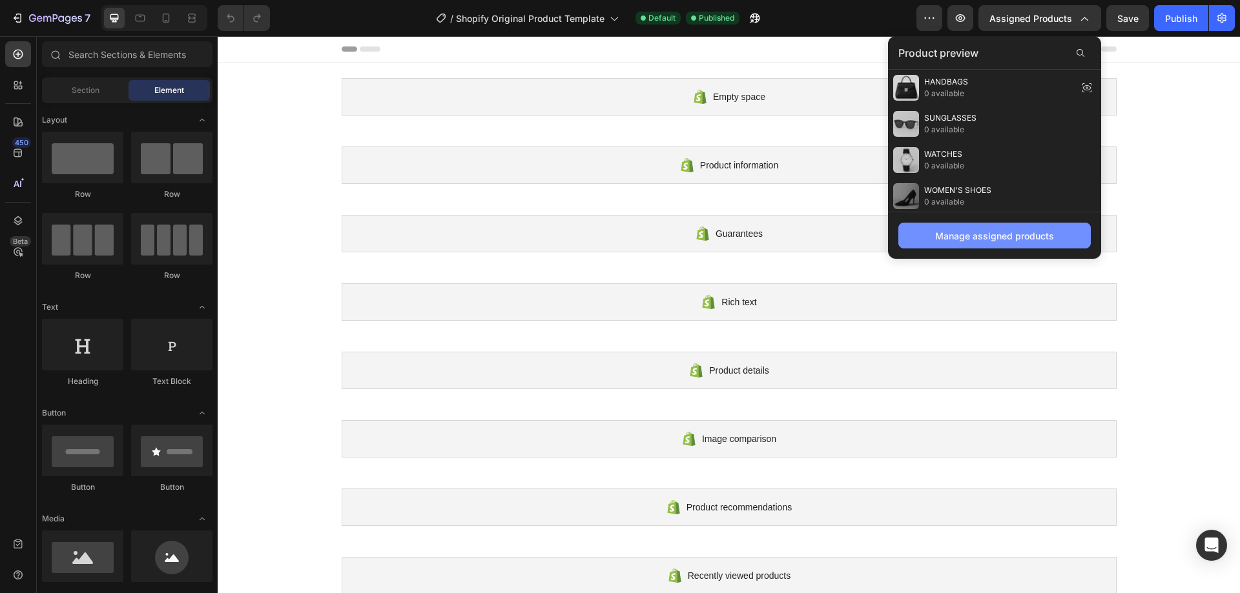
click at [1008, 233] on div "Manage assigned products" at bounding box center [994, 236] width 119 height 14
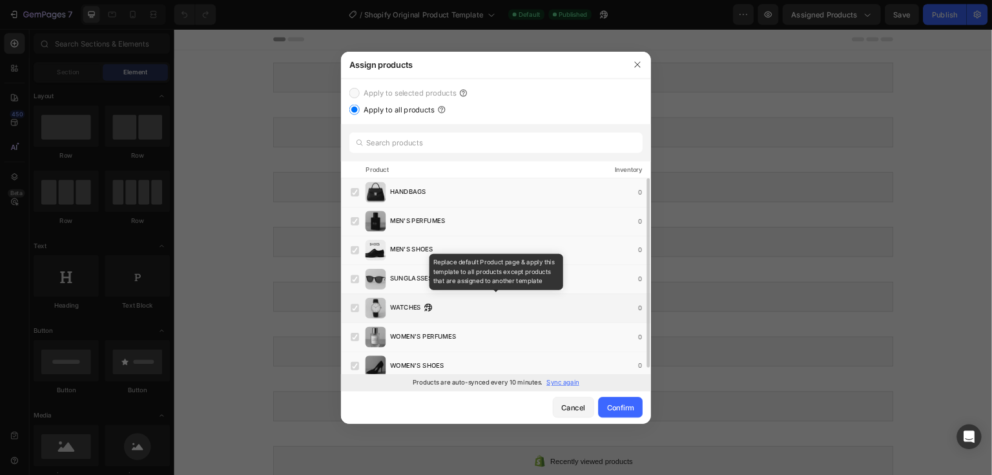
scroll to position [8, 0]
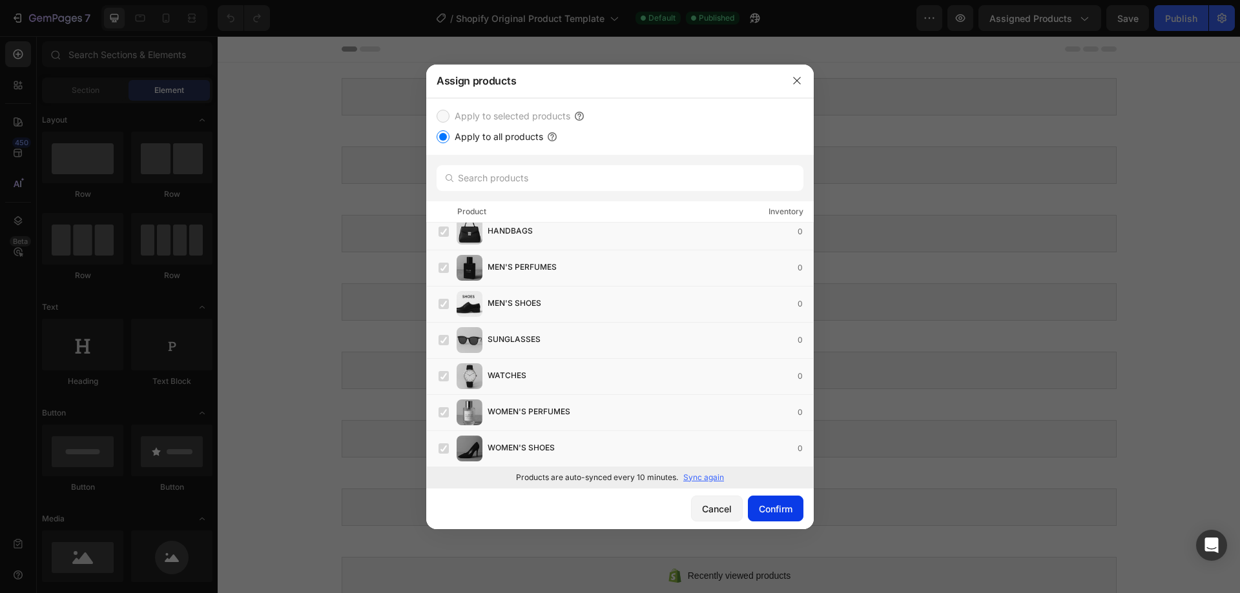
click at [777, 508] on div "Confirm" at bounding box center [776, 509] width 34 height 14
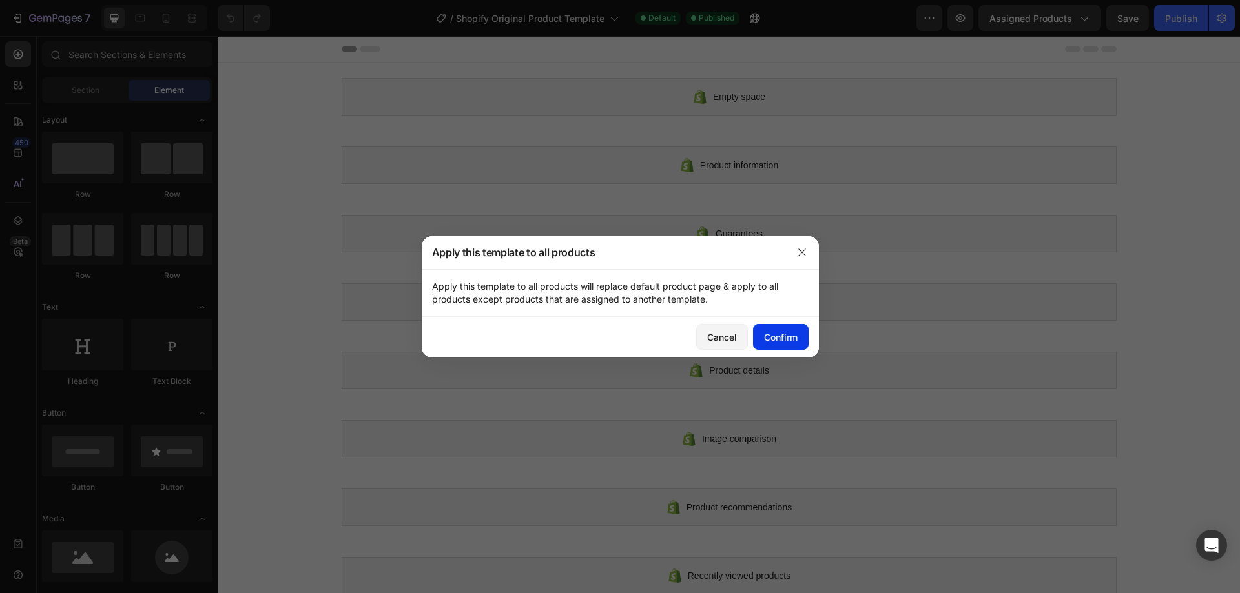
click at [776, 335] on div "Confirm" at bounding box center [781, 338] width 34 height 14
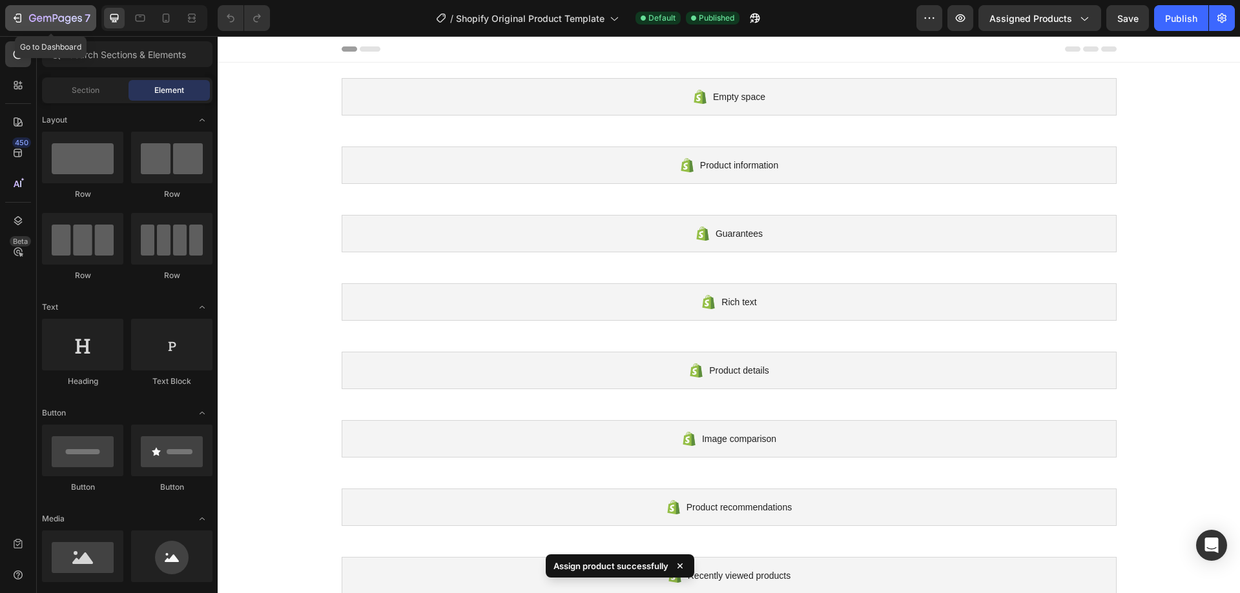
click at [22, 16] on icon "button" at bounding box center [17, 18] width 13 height 13
